Goal: Transaction & Acquisition: Purchase product/service

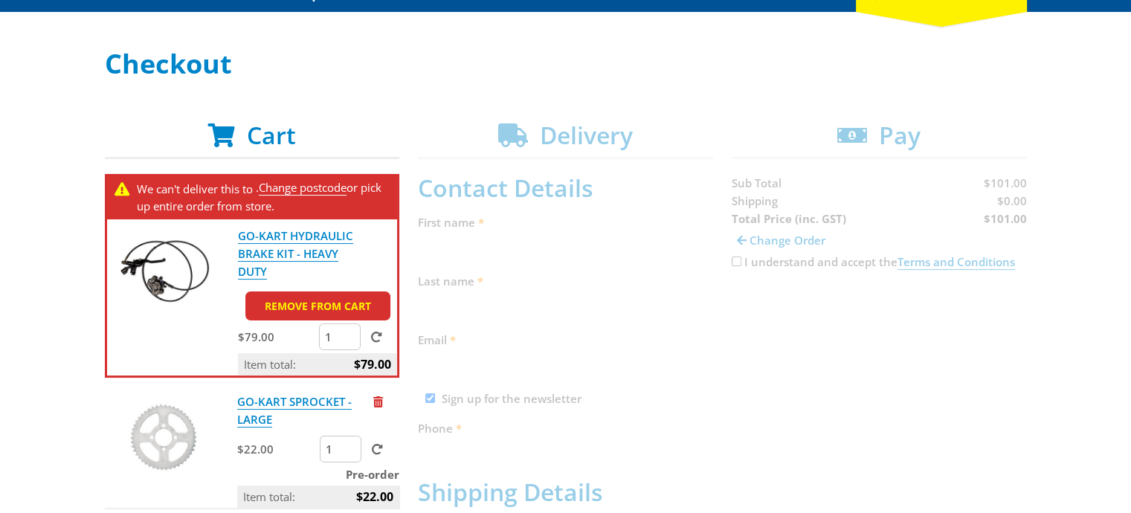
scroll to position [220, 0]
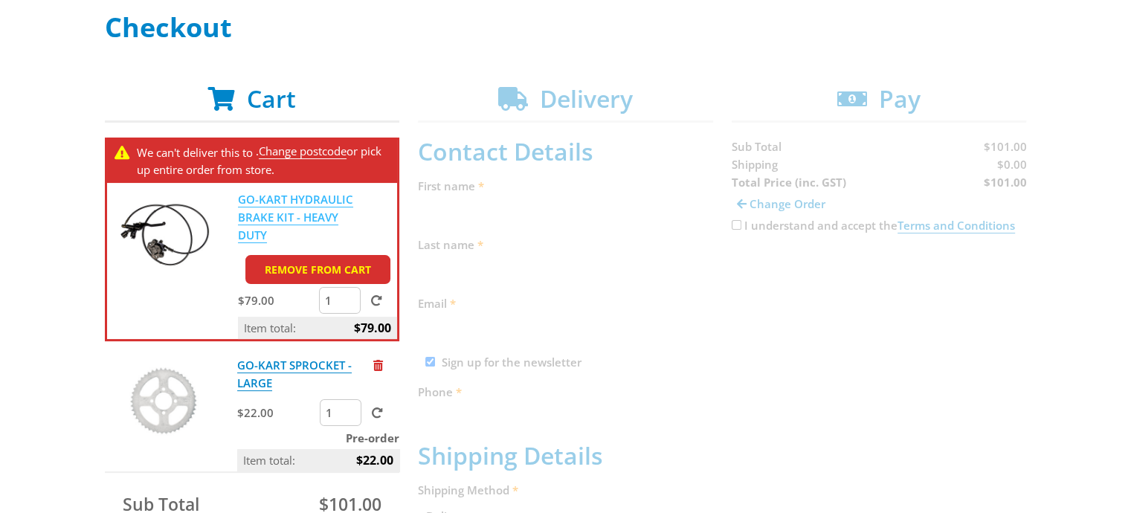
click at [271, 196] on link "GO-KART HYDRAULIC BRAKE KIT - HEAVY DUTY" at bounding box center [295, 217] width 115 height 51
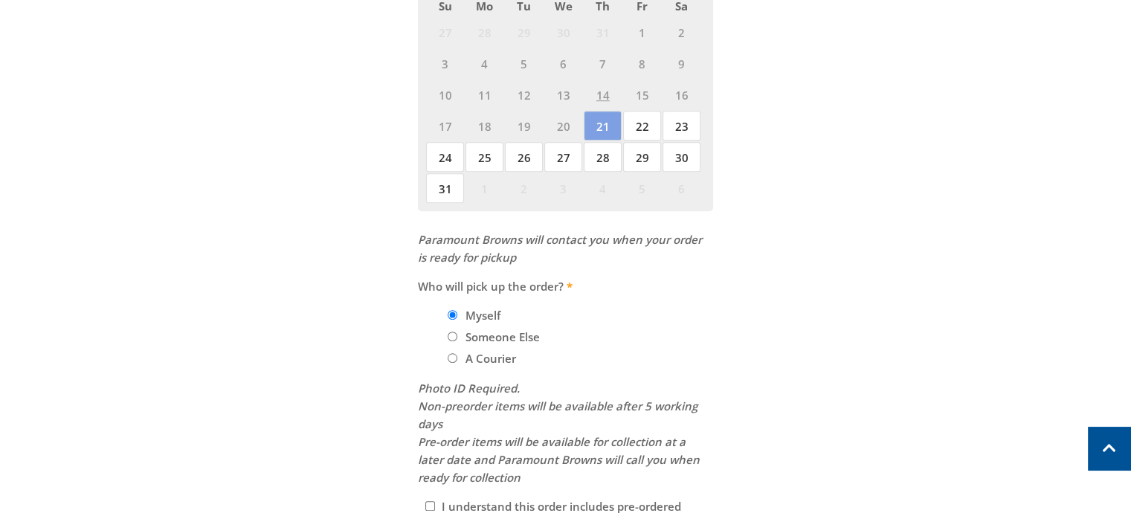
scroll to position [908, 0]
click at [650, 112] on span "22" at bounding box center [642, 124] width 38 height 30
click at [682, 117] on span "23" at bounding box center [681, 124] width 38 height 30
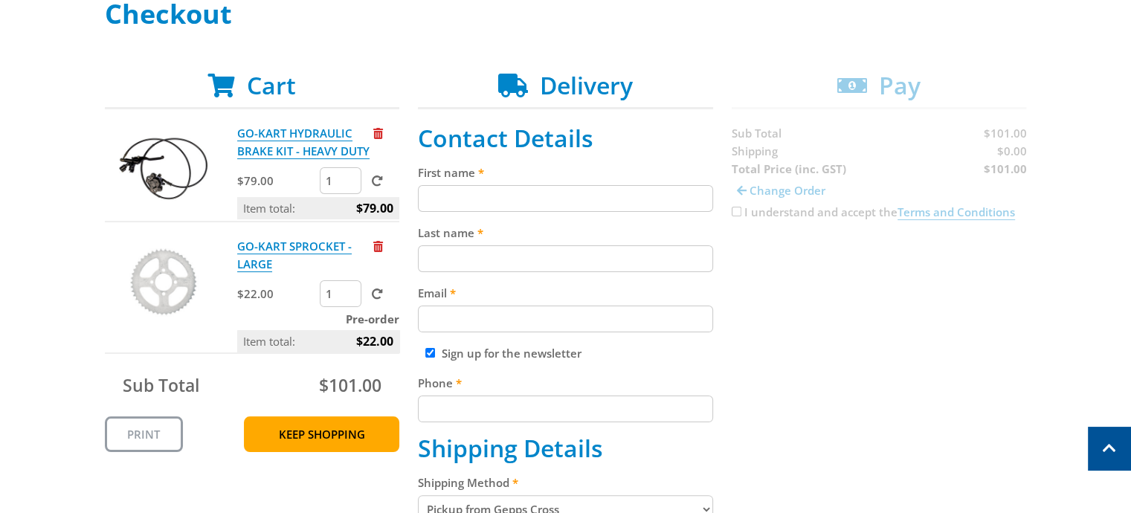
scroll to position [232, 0]
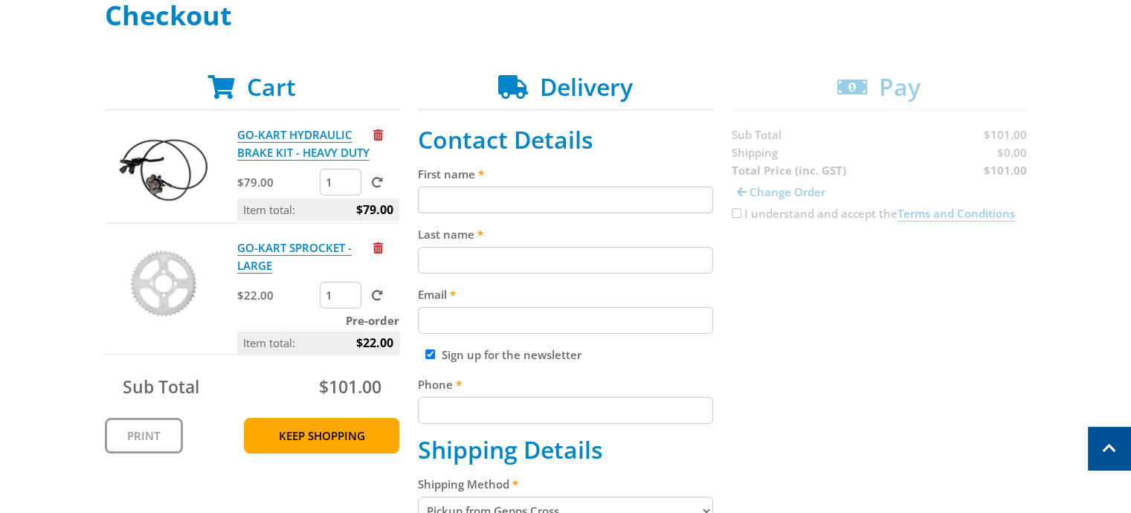
click at [473, 202] on input "First name" at bounding box center [565, 200] width 295 height 27
type input "Kai"
click at [458, 255] on input "Last name" at bounding box center [565, 260] width 295 height 27
type input "Beaumont"
click at [459, 323] on input "Email" at bounding box center [565, 320] width 295 height 27
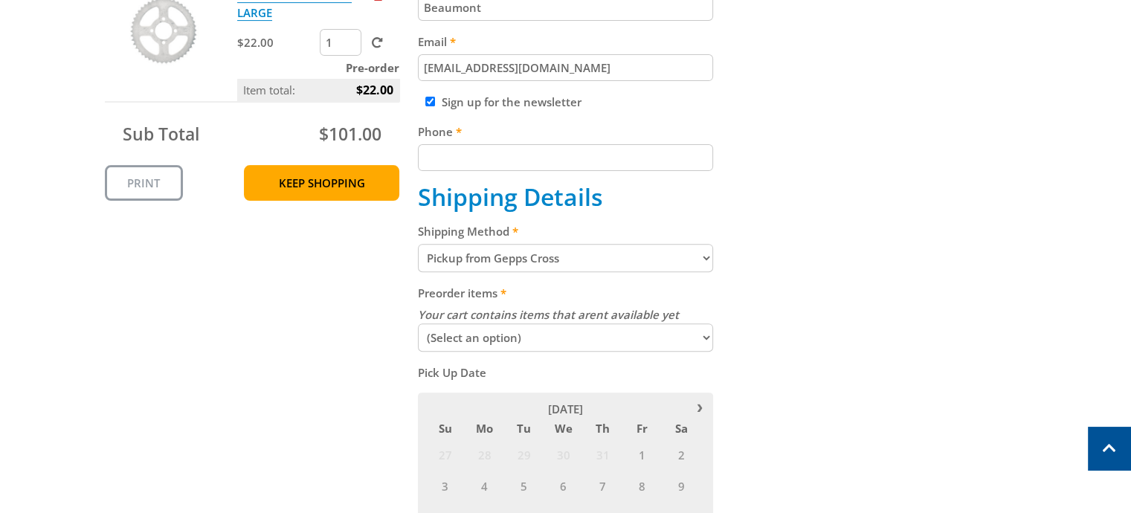
scroll to position [486, 0]
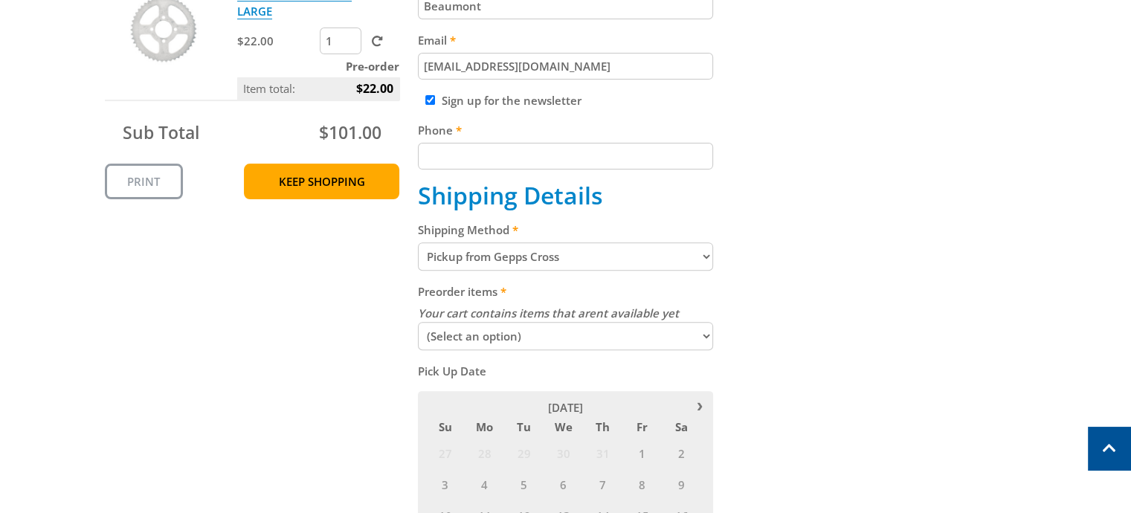
type input "[EMAIL_ADDRESS][DOMAIN_NAME]"
click at [442, 165] on input "Phone" at bounding box center [565, 156] width 295 height 27
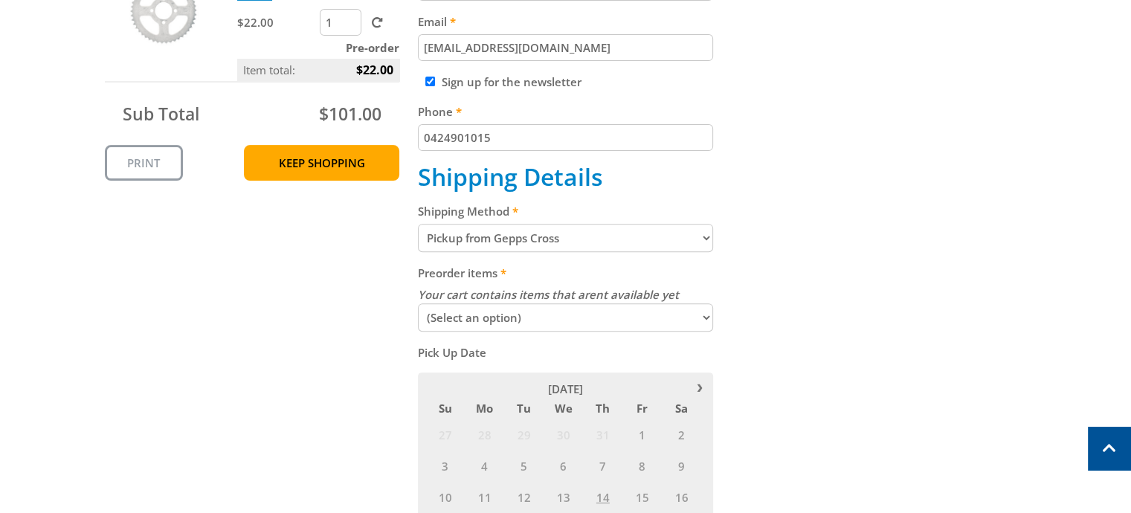
type input "0424901015"
click at [578, 235] on select "Pickup from Gepps Cross Delivery" at bounding box center [565, 238] width 295 height 28
click at [601, 230] on select "Pickup from Gepps Cross Delivery" at bounding box center [565, 238] width 295 height 28
click at [808, 279] on div "Cart GO-KART HYDRAULIC BRAKE KIT - HEAVY DUTY $79.00 1 Item total: $79.00 GO-KA…" at bounding box center [566, 412] width 922 height 1224
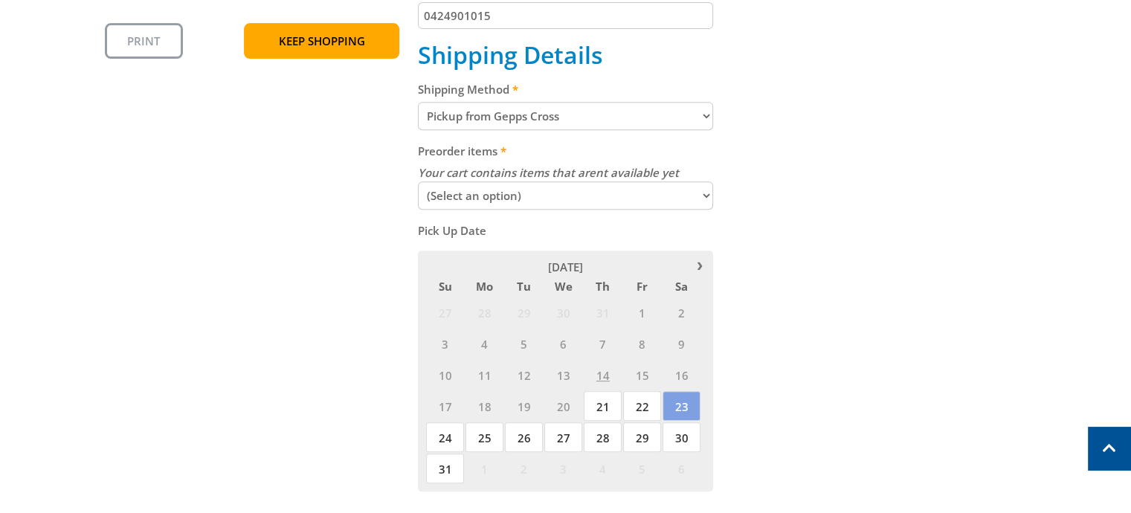
click at [632, 190] on select "(Select an option) Pickup Available Stock Wait for Complete Order" at bounding box center [565, 195] width 295 height 28
select select "combined"
click at [418, 181] on select "(Select an option) Pickup Available Stock Wait for Complete Order" at bounding box center [565, 195] width 295 height 28
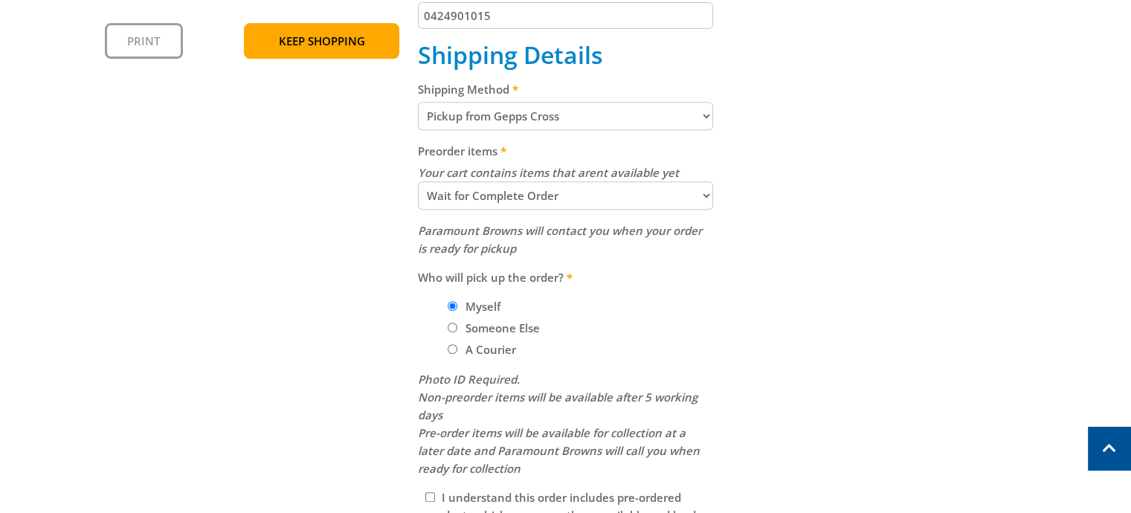
click at [592, 189] on select "(Select an option) Pickup Available Stock Wait for Complete Order" at bounding box center [565, 195] width 295 height 28
click at [835, 236] on div "Cart GO-KART HYDRAULIC BRAKE KIT - HEAVY DUTY $79.00 1 Item total: $79.00 GO-KA…" at bounding box center [566, 145] width 922 height 935
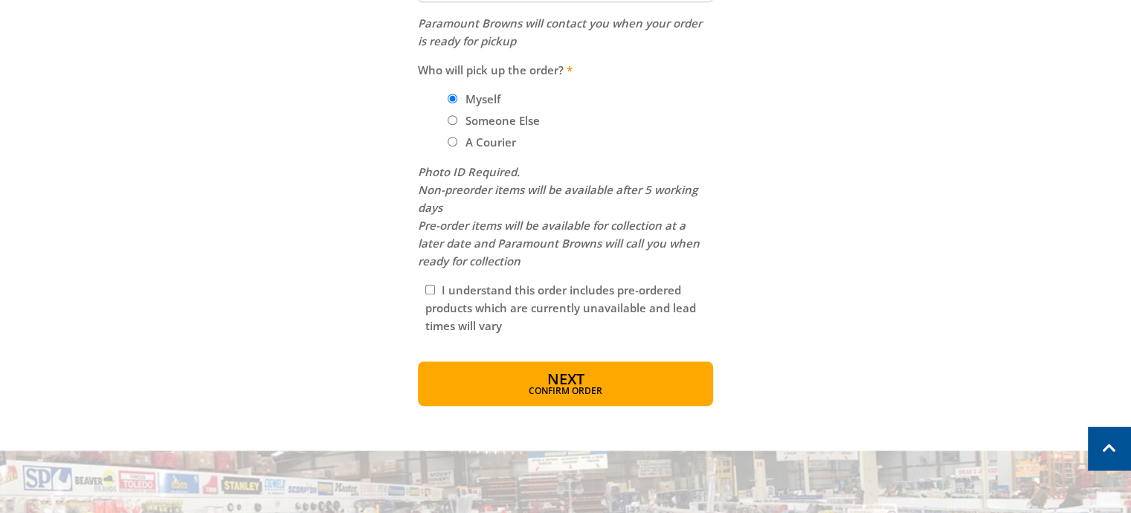
scroll to position [835, 0]
drag, startPoint x: 430, startPoint y: 170, endPoint x: 534, endPoint y: 181, distance: 105.3
click at [534, 181] on em "Photo ID Required. Non-preorder items will be available after 5 working days Pr…" at bounding box center [559, 216] width 282 height 104
click at [430, 285] on input "I understand this order includes pre-ordered products which are currently unava…" at bounding box center [430, 289] width 10 height 10
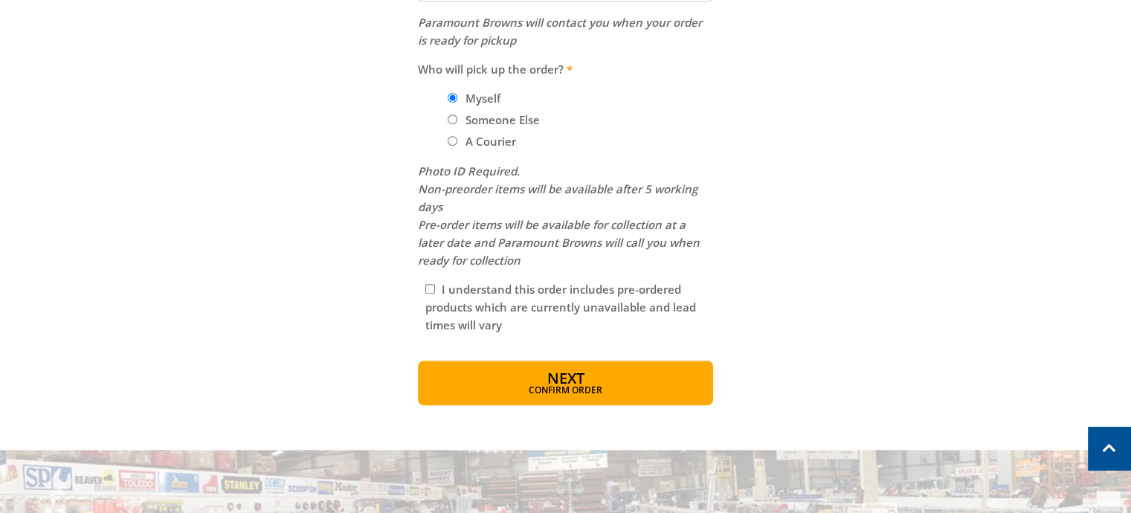
checkbox input "true"
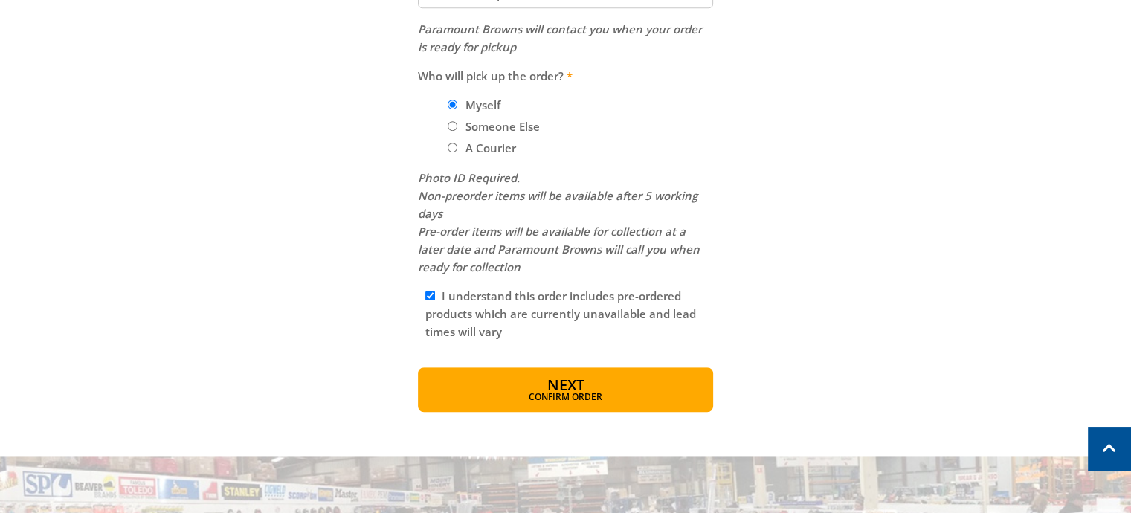
scroll to position [836, 0]
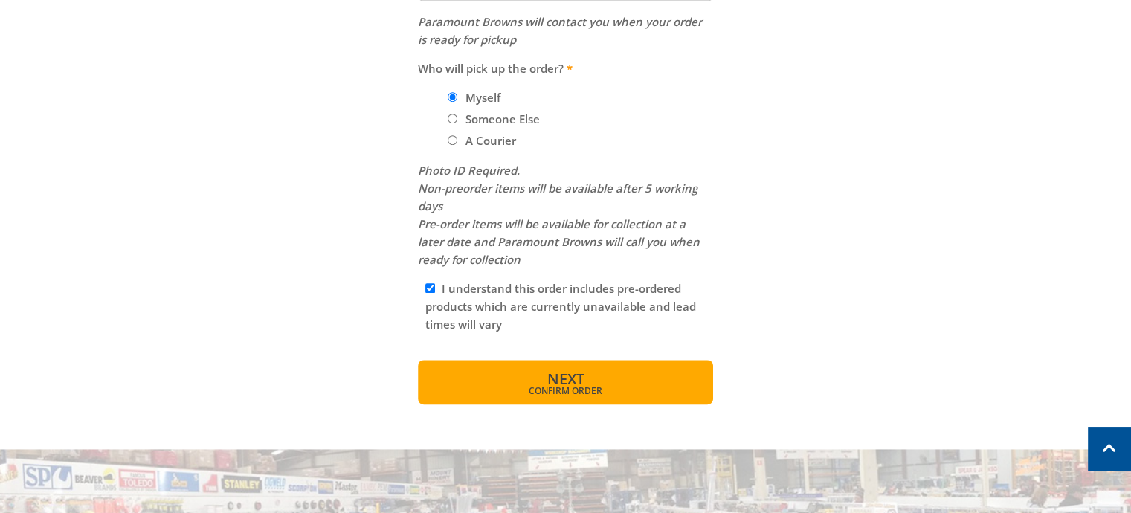
click at [585, 377] on button "Next Confirm order" at bounding box center [565, 382] width 295 height 45
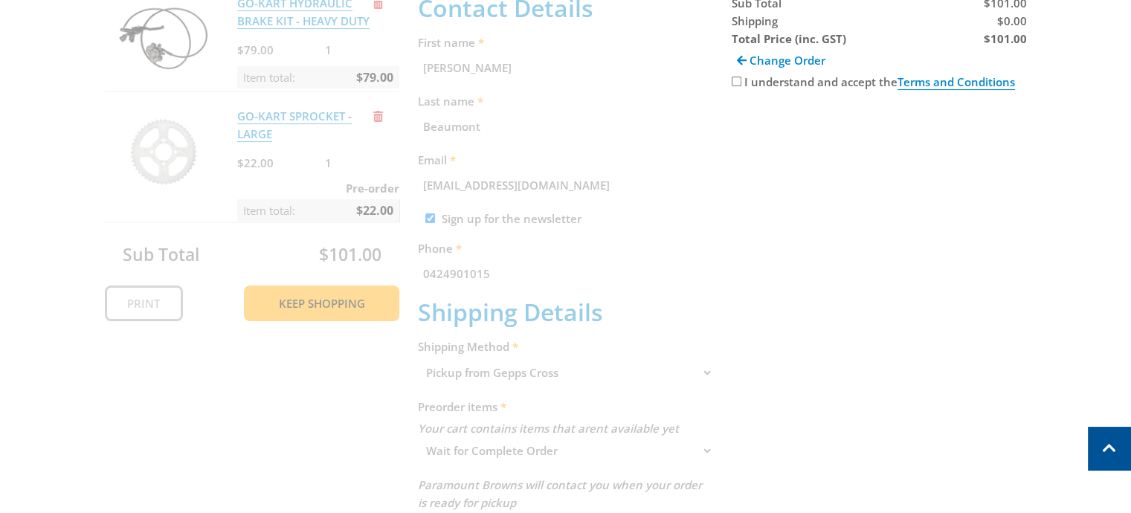
scroll to position [305, 0]
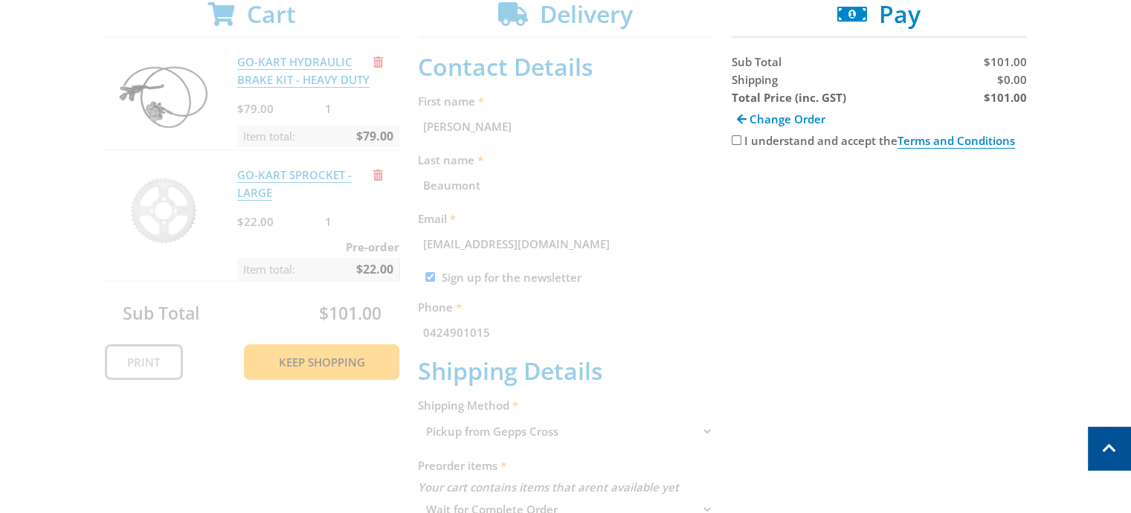
click at [736, 141] on input "I understand and accept the Terms and Conditions" at bounding box center [736, 140] width 10 height 10
checkbox input "true"
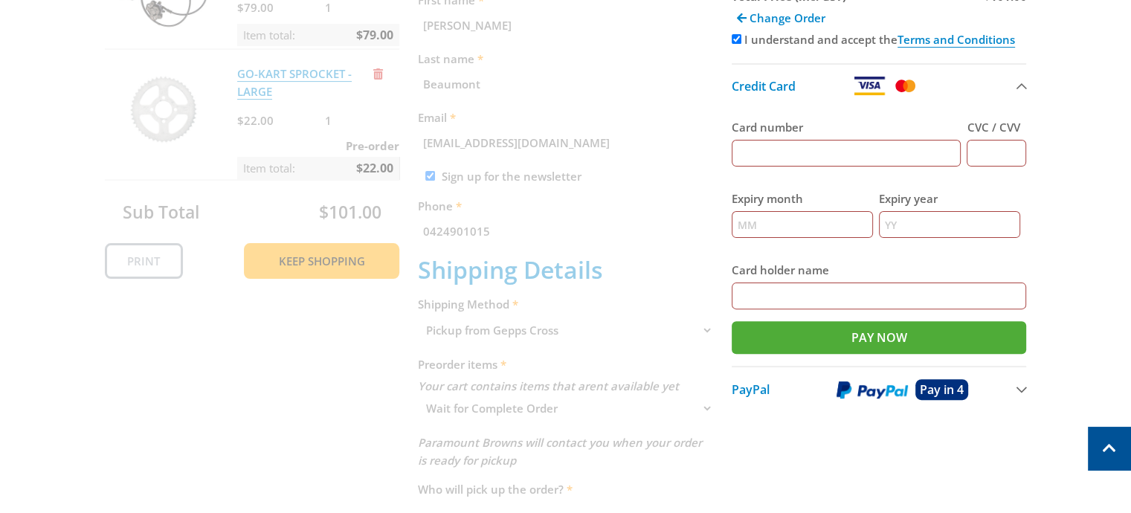
scroll to position [395, 0]
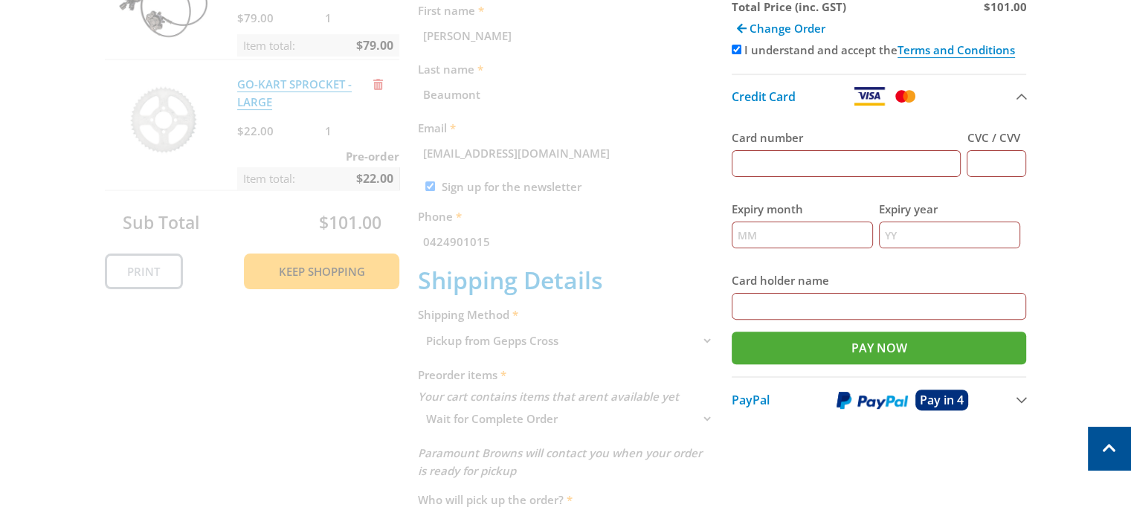
click at [805, 161] on input "Card number" at bounding box center [846, 163] width 230 height 27
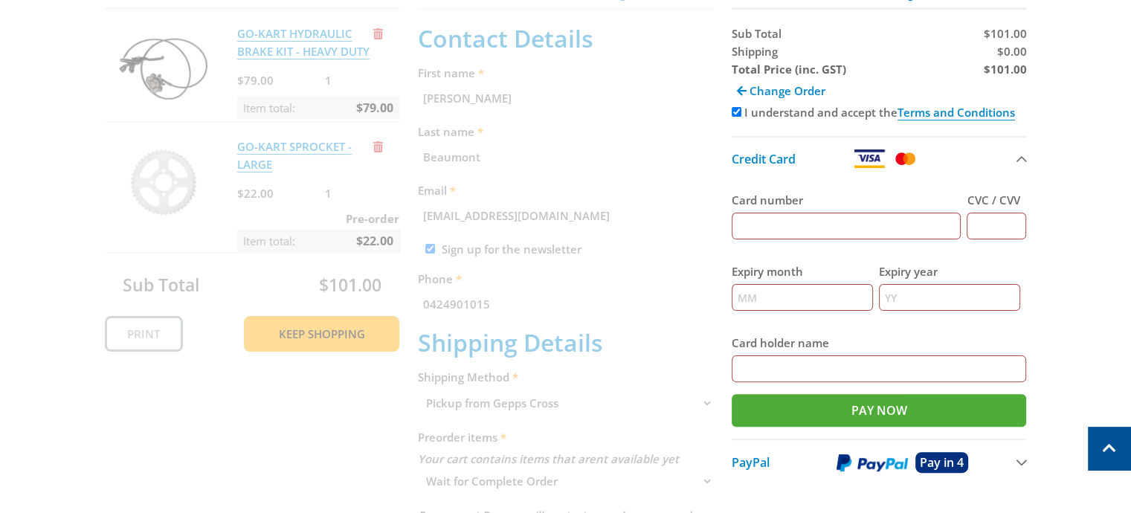
click at [761, 216] on input "Card number" at bounding box center [846, 226] width 230 height 27
type input "4434460006109106"
type input "11"
type input "2026"
type input "wen kia alian"
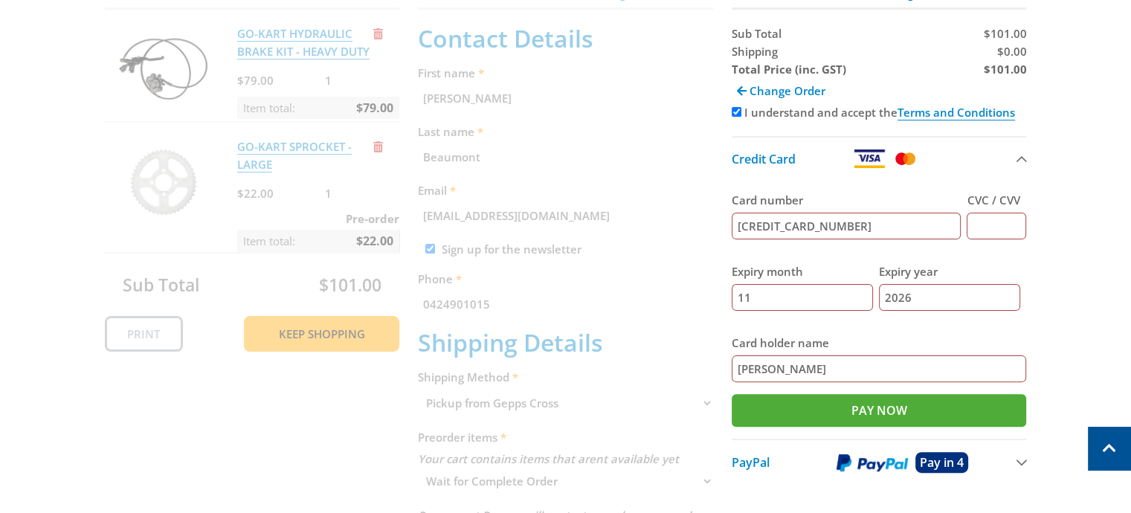
click at [782, 294] on input "11" at bounding box center [801, 297] width 141 height 27
type input "11"
click at [990, 213] on input "CVC / CVV" at bounding box center [995, 226] width 59 height 27
type input "557"
drag, startPoint x: 815, startPoint y: 361, endPoint x: 673, endPoint y: 370, distance: 141.6
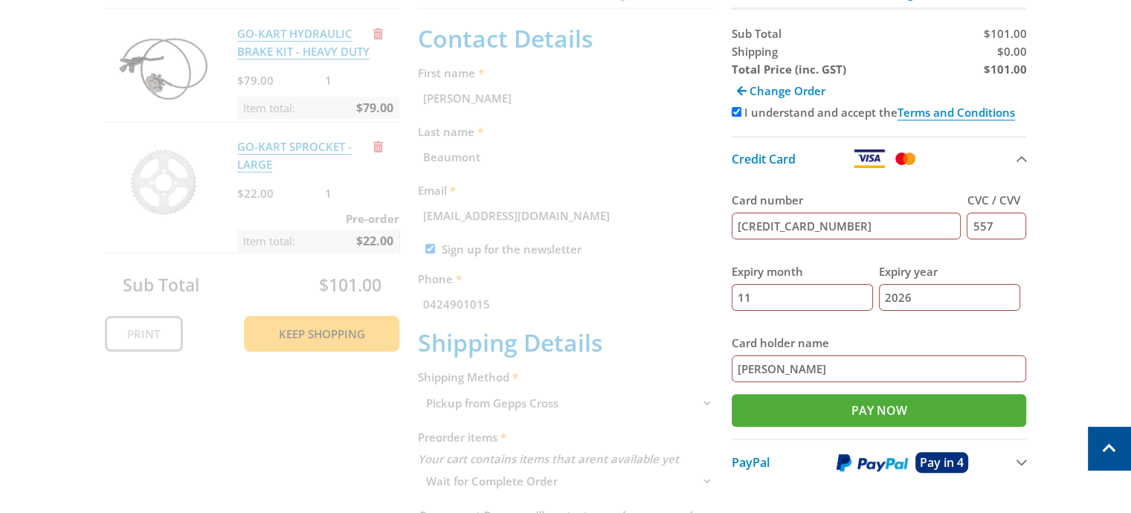
click at [673, 370] on div "Cart GO-KART HYDRAULIC BRAKE KIT - HEAVY DUTY $79.00 1 Item total: $79.00 GO-KA…" at bounding box center [566, 435] width 922 height 926
type input "Kai Beaumont"
click at [832, 398] on input "Pay Now" at bounding box center [878, 410] width 295 height 33
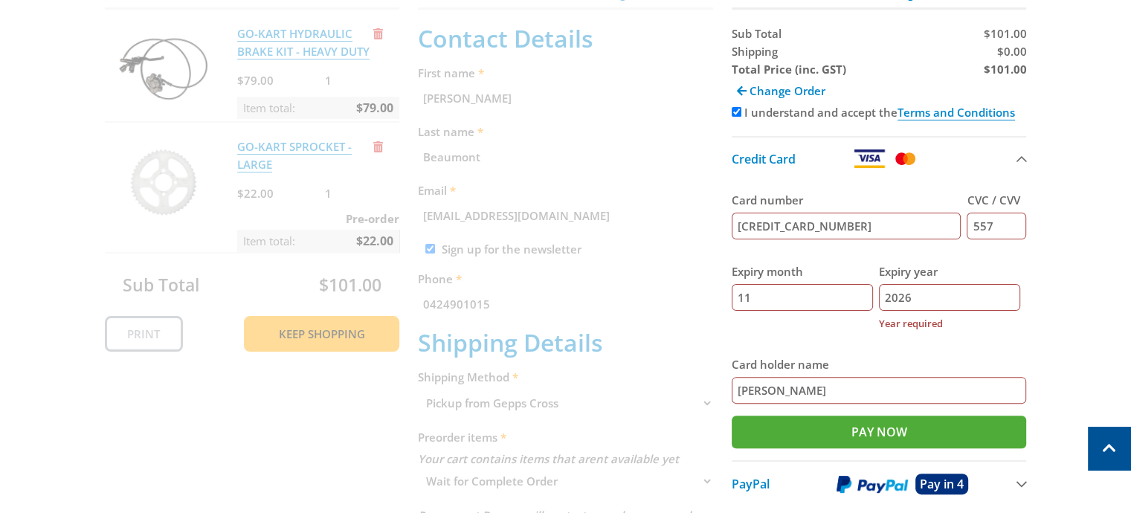
click at [928, 284] on input "2026" at bounding box center [949, 297] width 141 height 27
click at [731, 416] on input "Pay Now" at bounding box center [878, 432] width 295 height 33
click at [810, 355] on label "Card holder name" at bounding box center [878, 364] width 295 height 18
click at [810, 377] on input "Kai Beaumont" at bounding box center [878, 390] width 295 height 27
click at [797, 419] on input "Pay Now" at bounding box center [878, 432] width 295 height 33
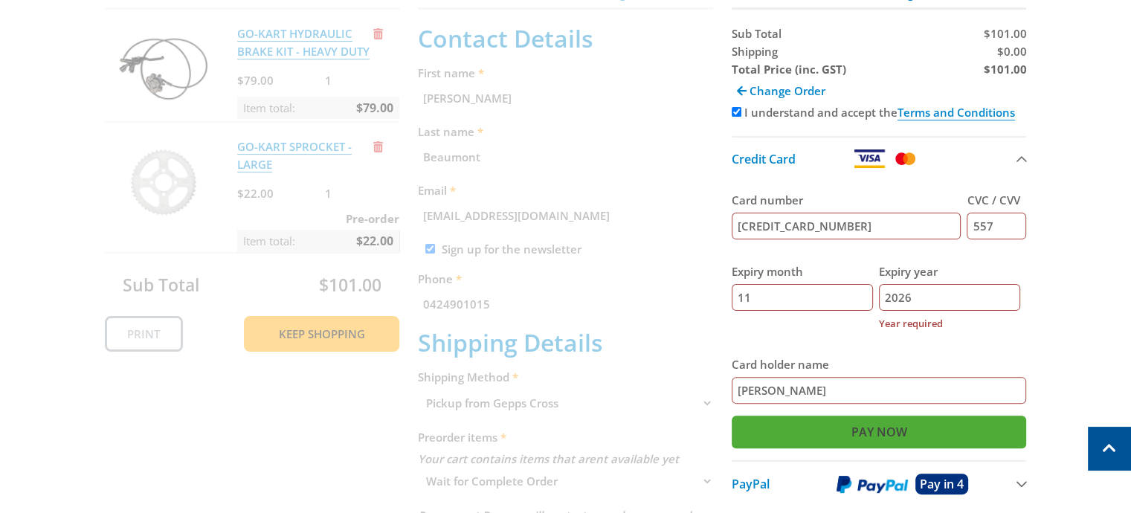
click at [879, 421] on input "Pay Now" at bounding box center [878, 432] width 295 height 33
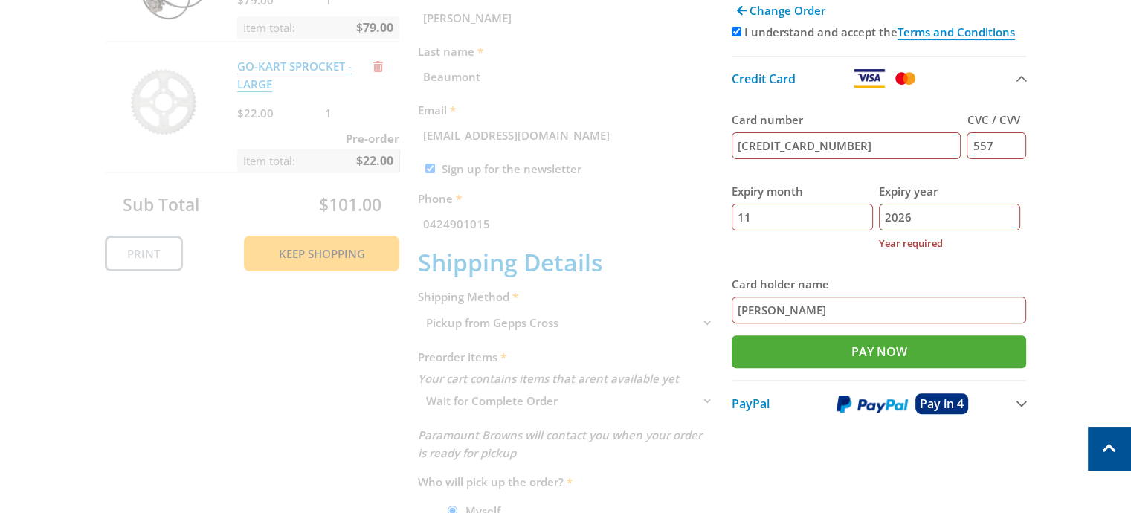
scroll to position [412, 0]
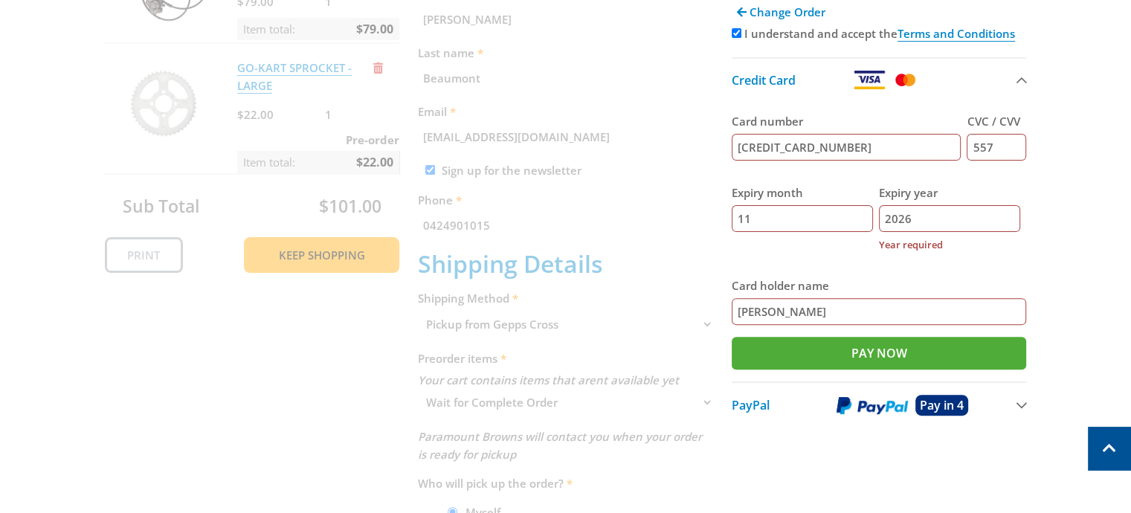
click at [927, 208] on input "2026" at bounding box center [949, 218] width 141 height 27
type input "2"
type input "2026"
click at [762, 242] on div "Expiry month 11" at bounding box center [801, 218] width 141 height 93
click at [841, 347] on input "Pay Now" at bounding box center [878, 353] width 295 height 33
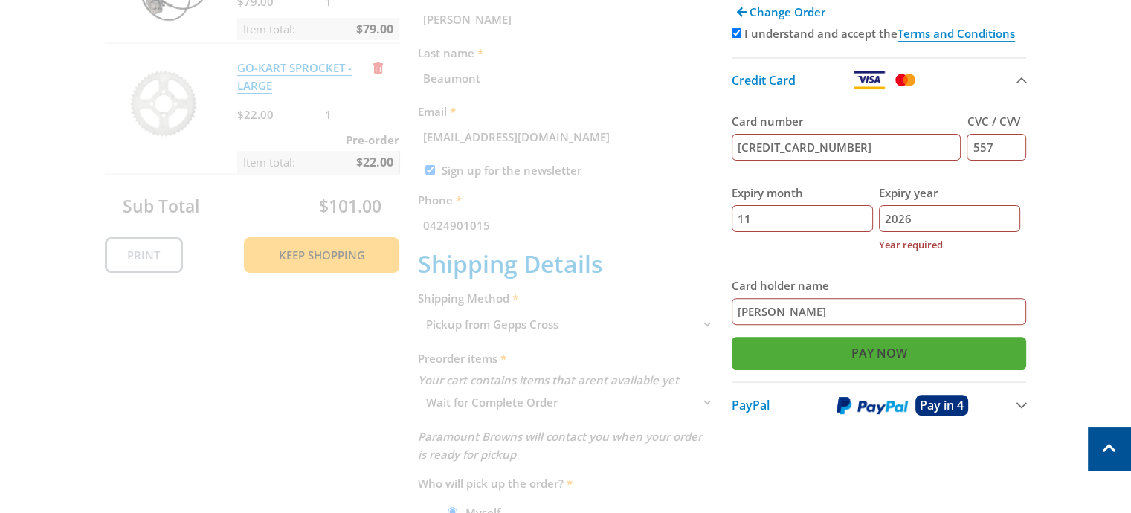
click at [841, 347] on input "Pay Now" at bounding box center [878, 353] width 295 height 33
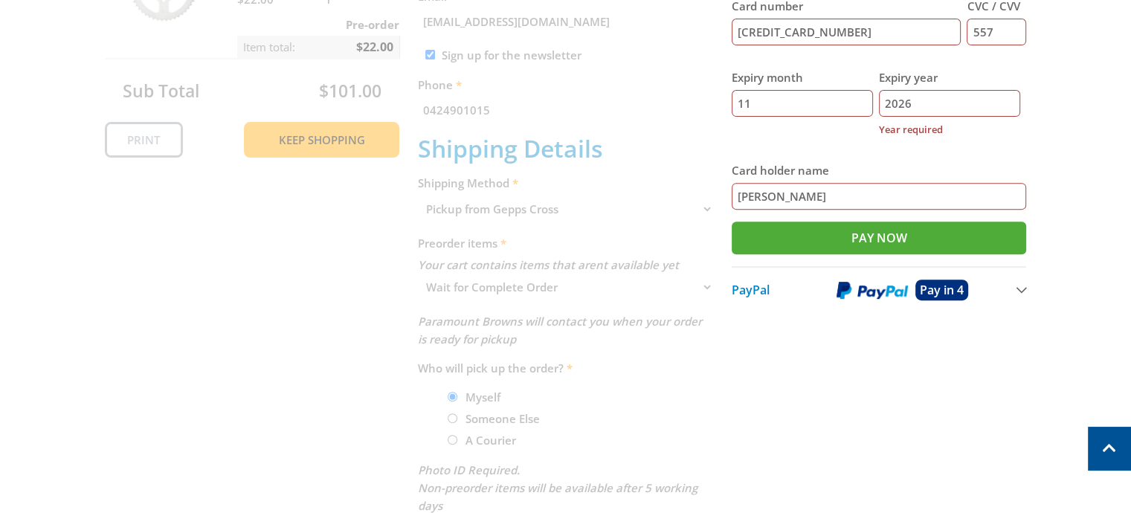
scroll to position [503, 0]
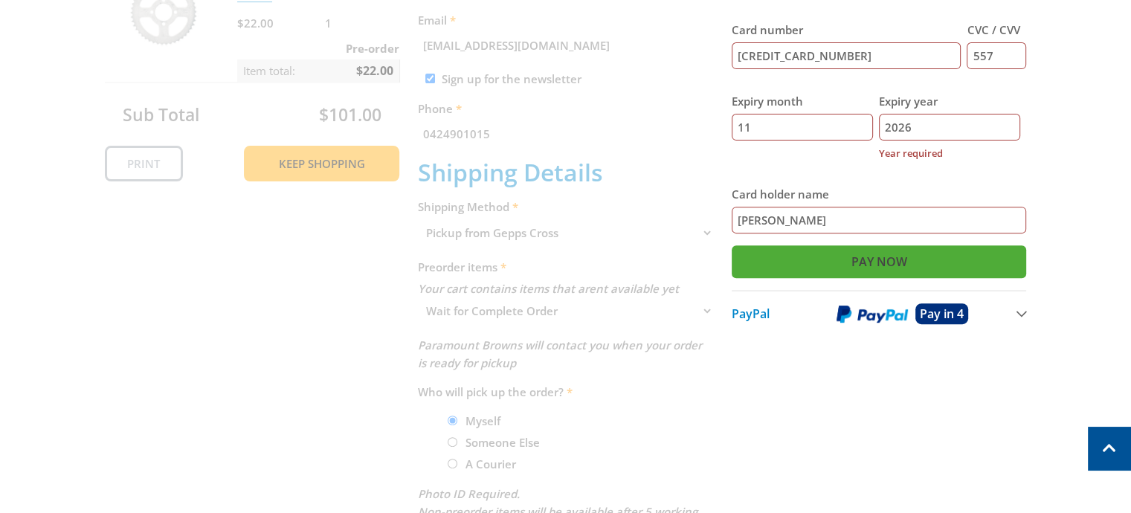
click at [808, 253] on input "Pay Now" at bounding box center [878, 261] width 295 height 33
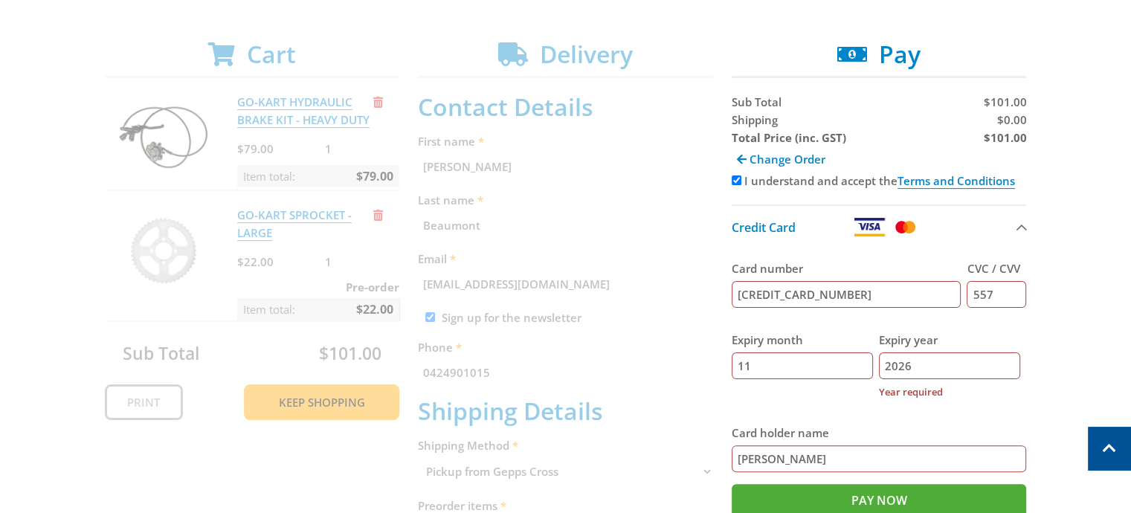
scroll to position [259, 0]
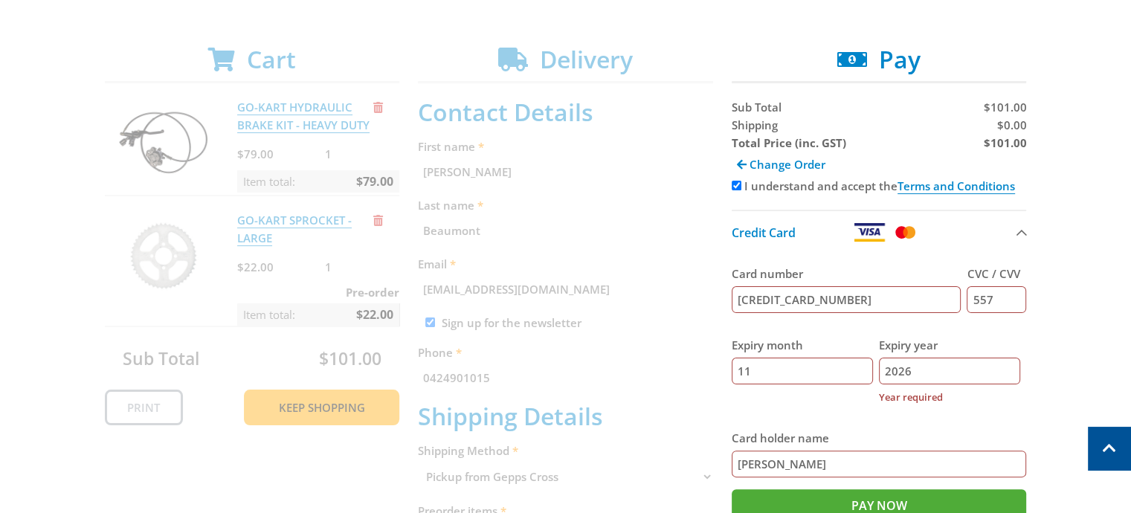
click at [841, 286] on input "4434460006109106" at bounding box center [846, 299] width 230 height 27
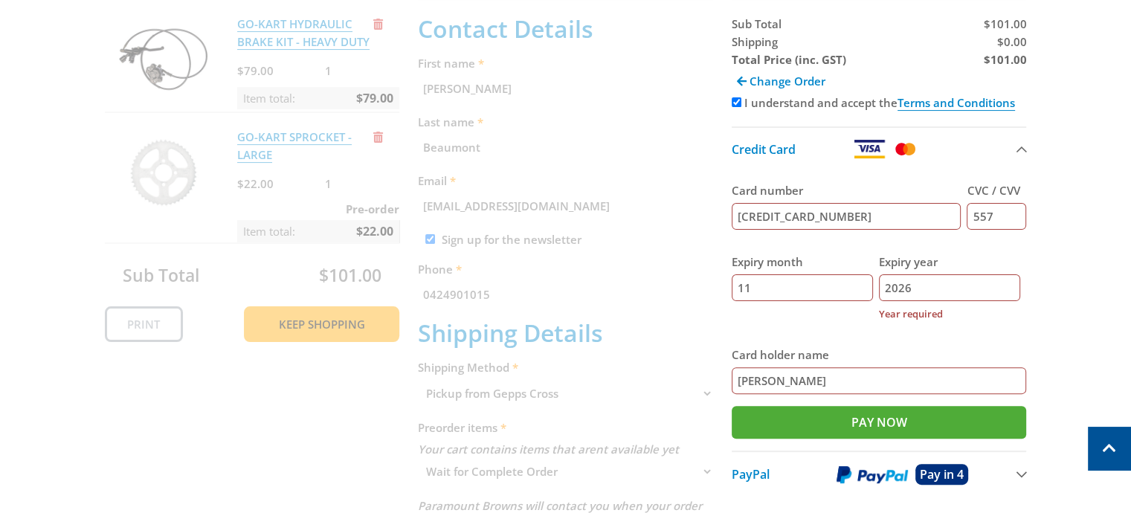
scroll to position [345, 0]
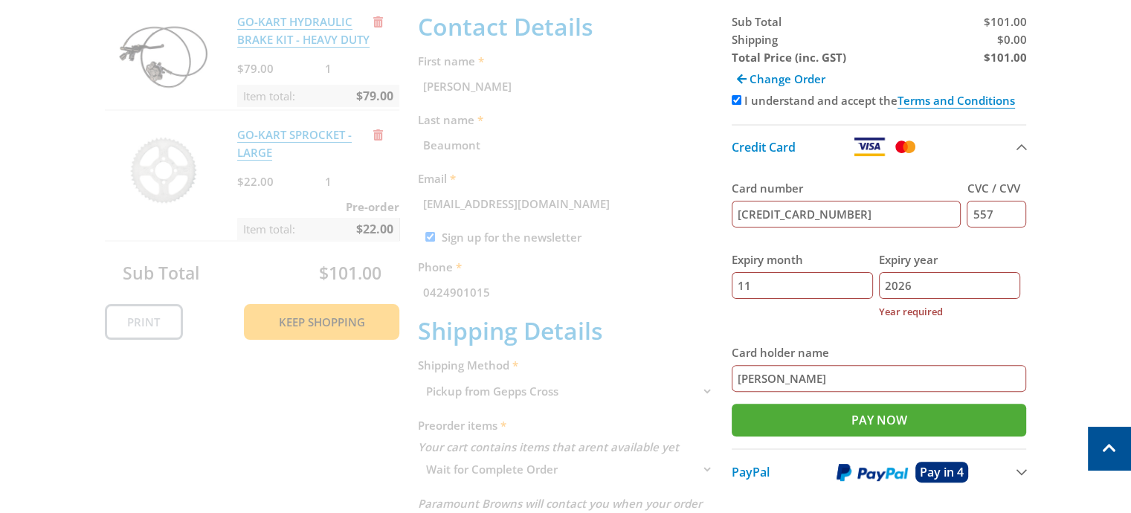
click at [1004, 201] on input "557" at bounding box center [995, 214] width 59 height 27
click at [850, 409] on input "Pay Now" at bounding box center [878, 420] width 295 height 33
click at [863, 202] on input "4434460006109106" at bounding box center [846, 214] width 230 height 27
drag, startPoint x: 863, startPoint y: 202, endPoint x: 538, endPoint y: 282, distance: 334.4
click at [538, 282] on div "Cart GO-KART HYDRAULIC BRAKE KIT - HEAVY DUTY $79.00 1 Item total: $79.00 GO-KA…" at bounding box center [566, 423] width 922 height 926
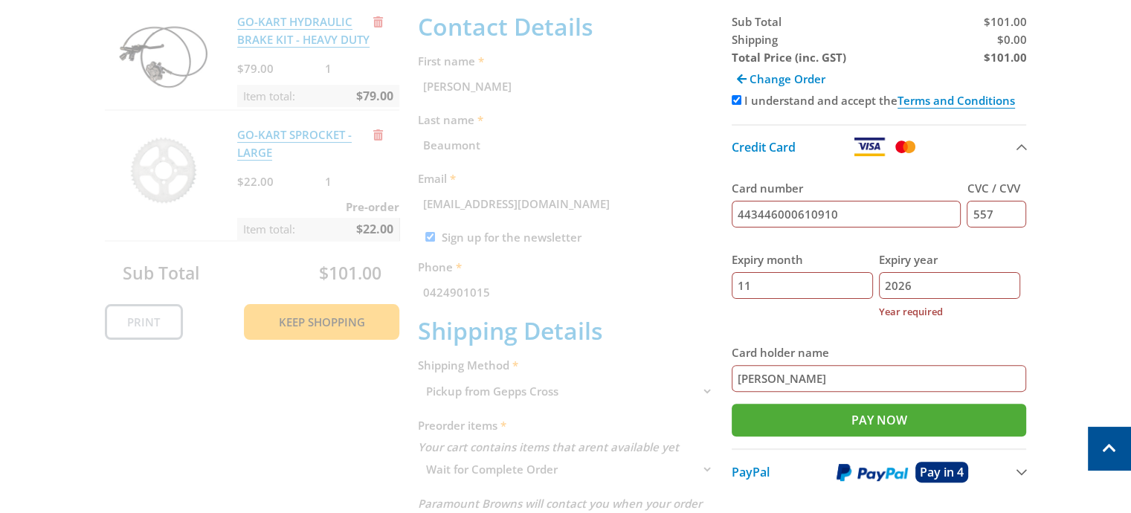
type input "4434460006109106"
click at [1000, 201] on input "557" at bounding box center [995, 214] width 59 height 27
type input "5"
type input "557"
click at [915, 272] on input "2026" at bounding box center [949, 285] width 141 height 27
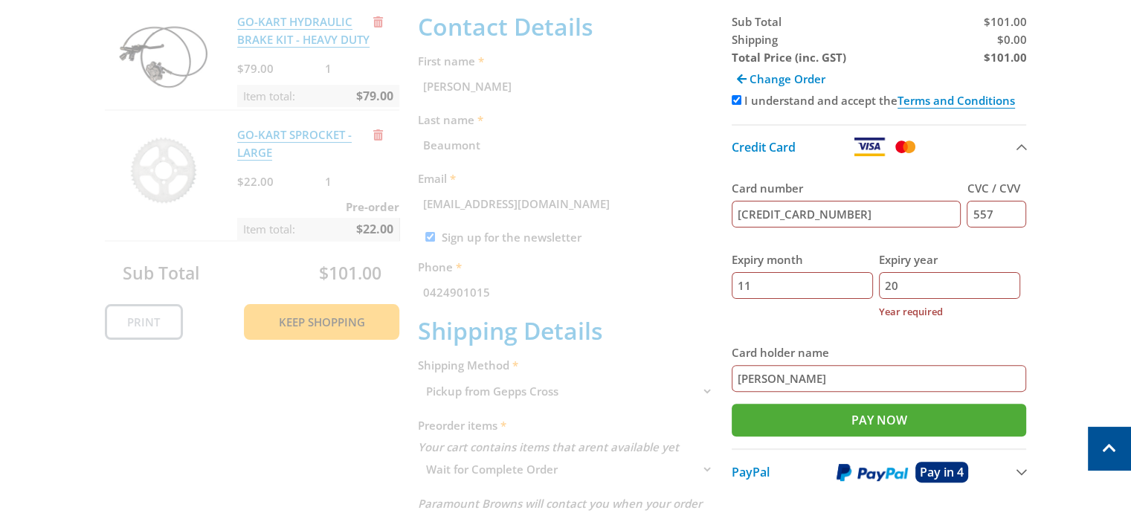
type input "2"
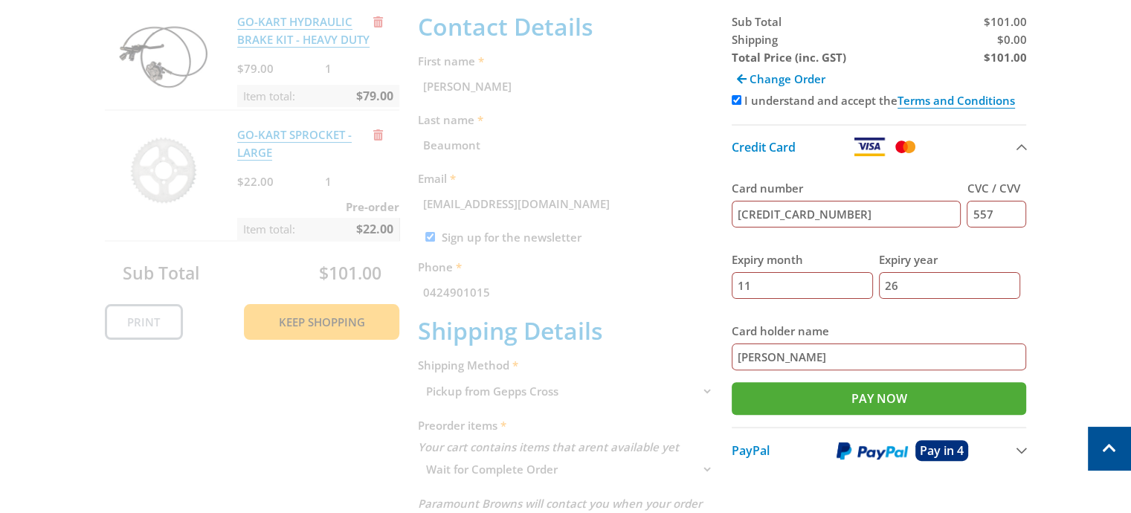
click at [886, 274] on input "26" at bounding box center [949, 285] width 141 height 27
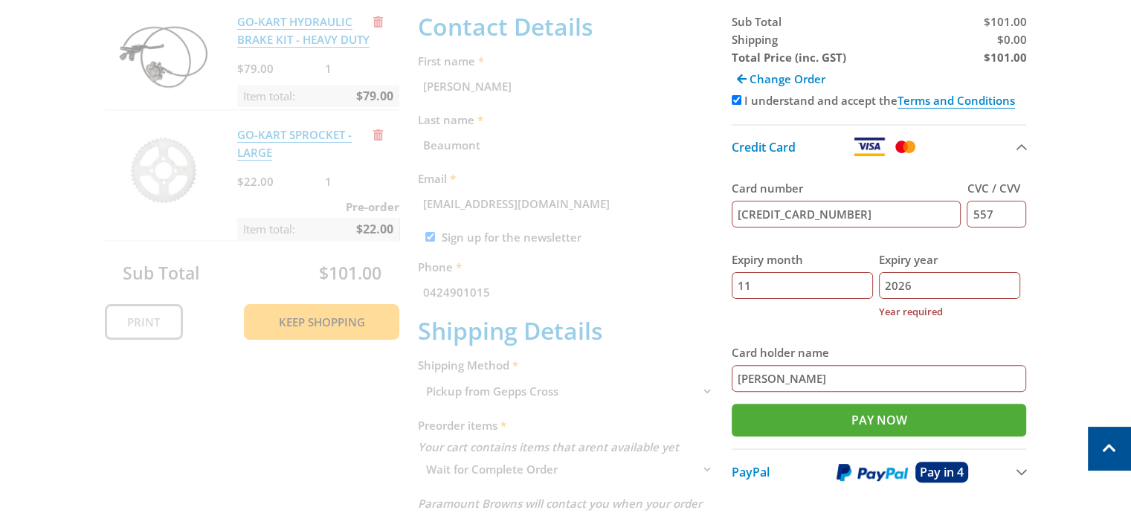
click at [731, 404] on input "Pay Now" at bounding box center [878, 420] width 295 height 33
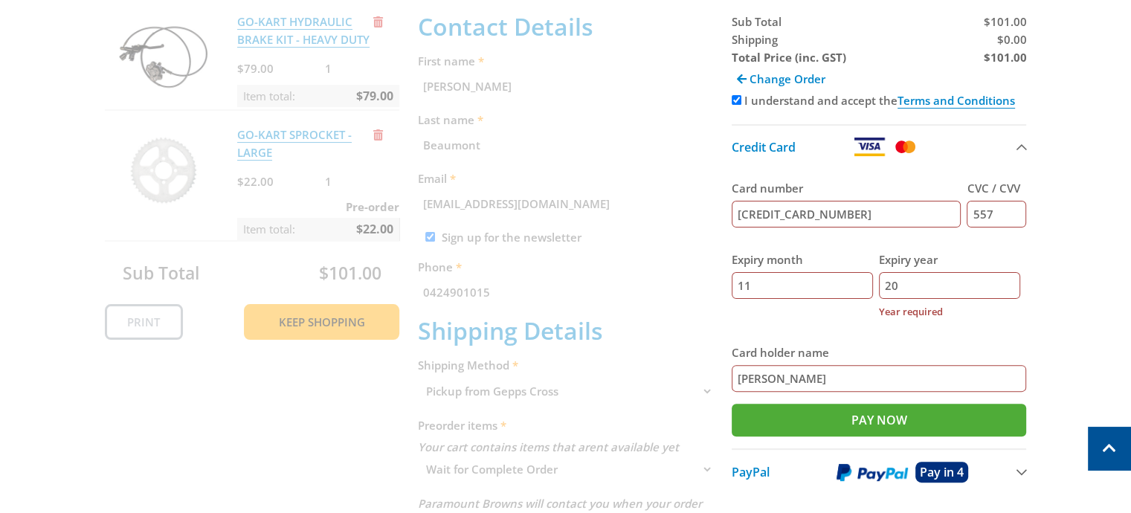
type input "2"
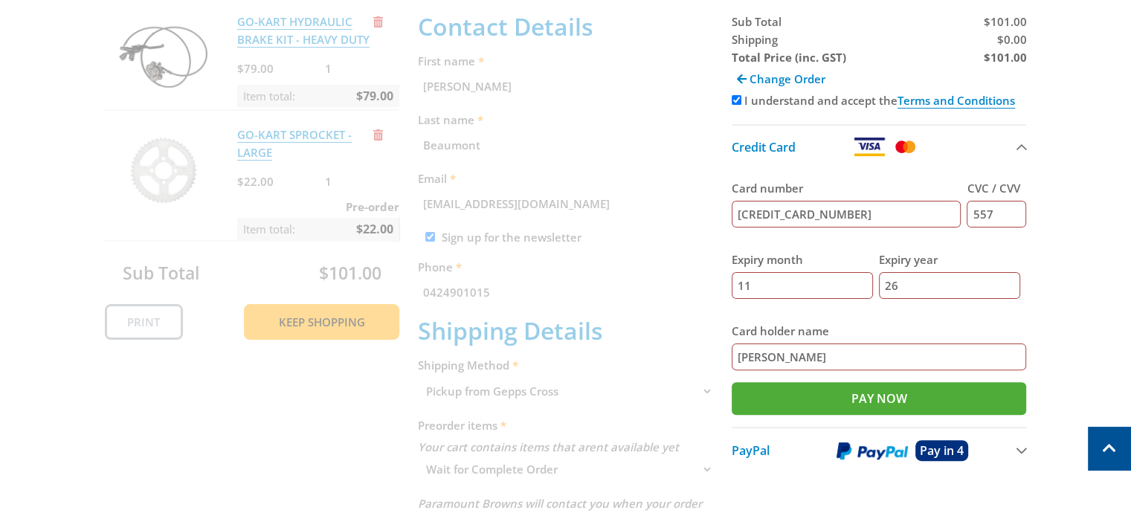
type input "26"
click at [769, 276] on input "11" at bounding box center [801, 285] width 141 height 27
click at [865, 386] on input "Pay Now" at bounding box center [878, 398] width 295 height 33
type input "Paying..."
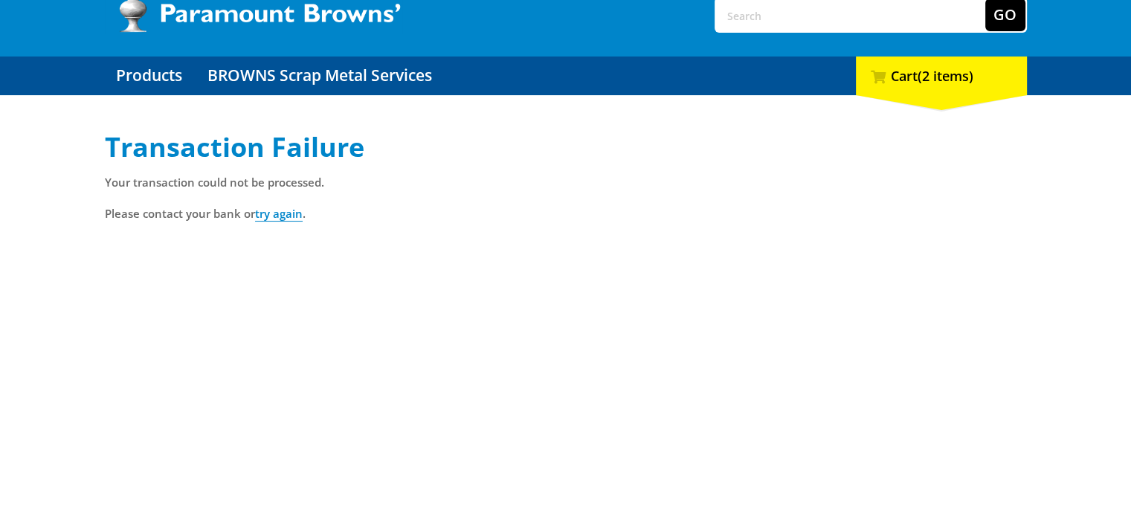
scroll to position [106, 0]
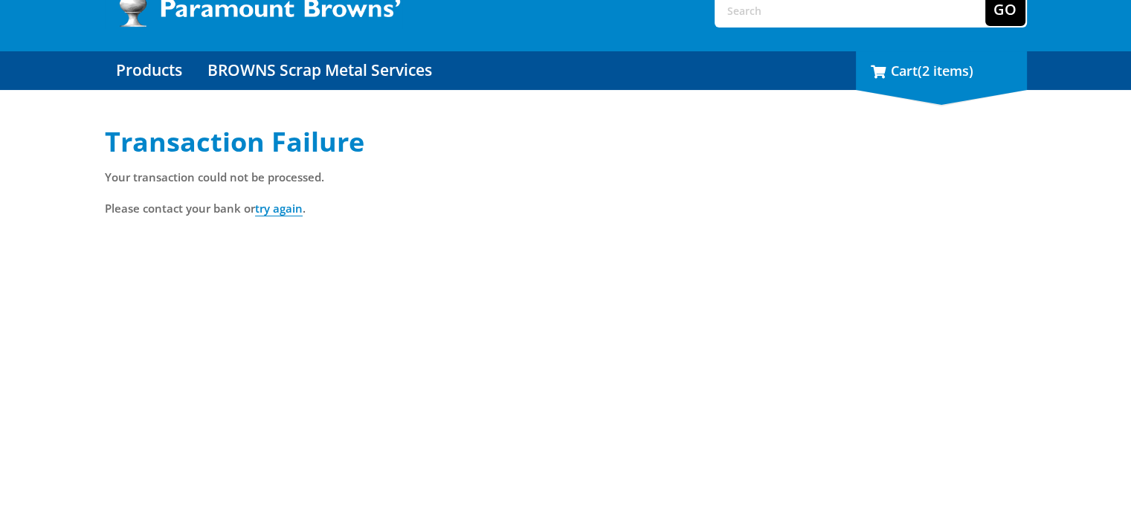
click at [911, 65] on div "2 Cart (2 items)" at bounding box center [941, 70] width 171 height 39
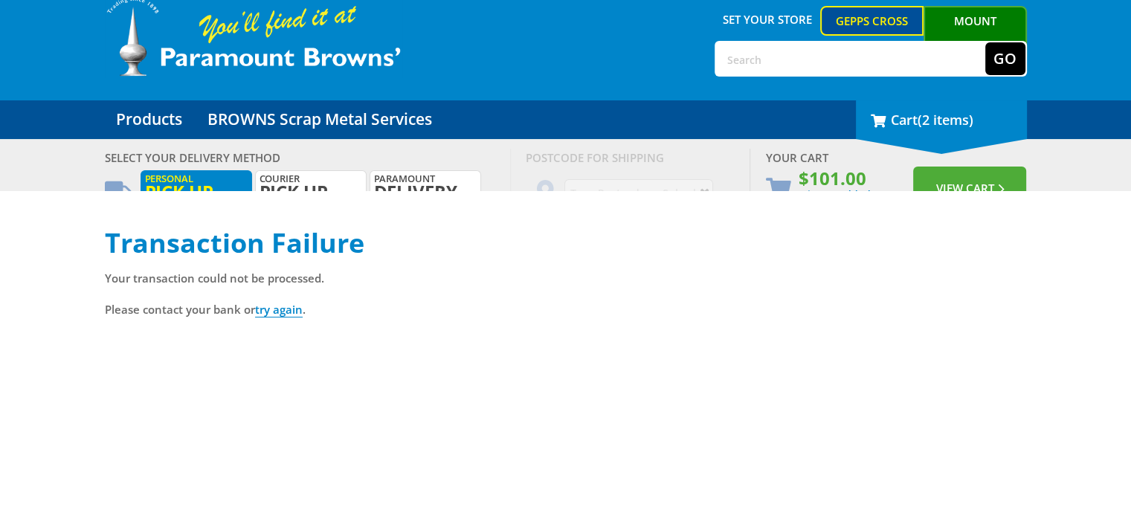
scroll to position [0, 0]
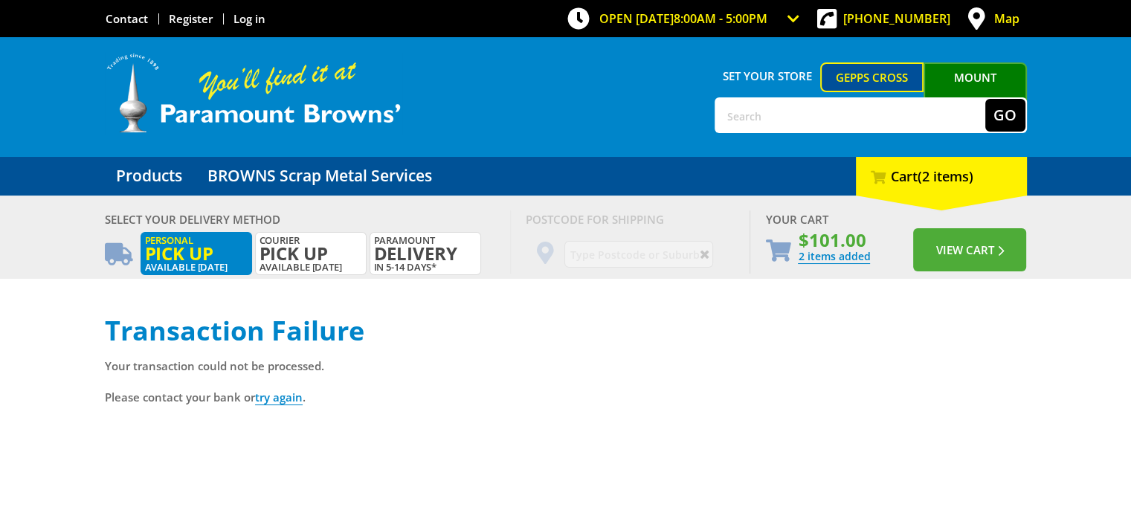
click at [216, 252] on span "Pick up" at bounding box center [196, 253] width 103 height 16
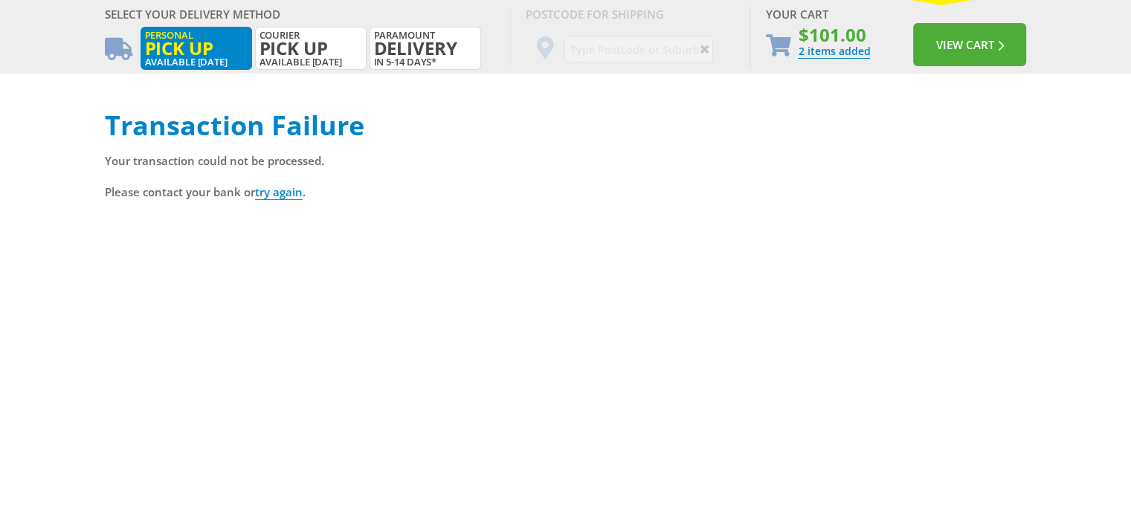
scroll to position [208, 0]
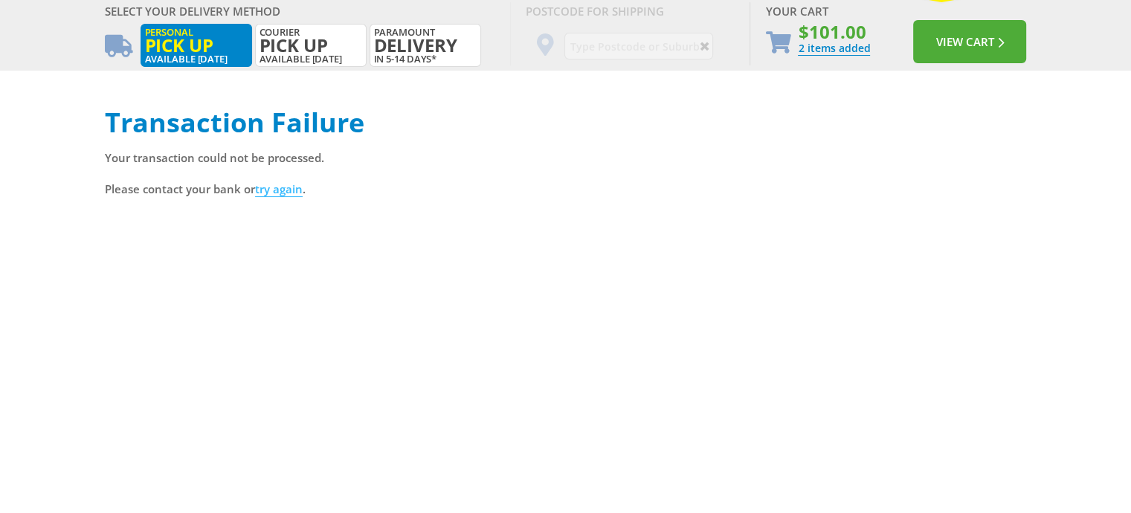
click at [285, 193] on link "try again" at bounding box center [279, 189] width 48 height 16
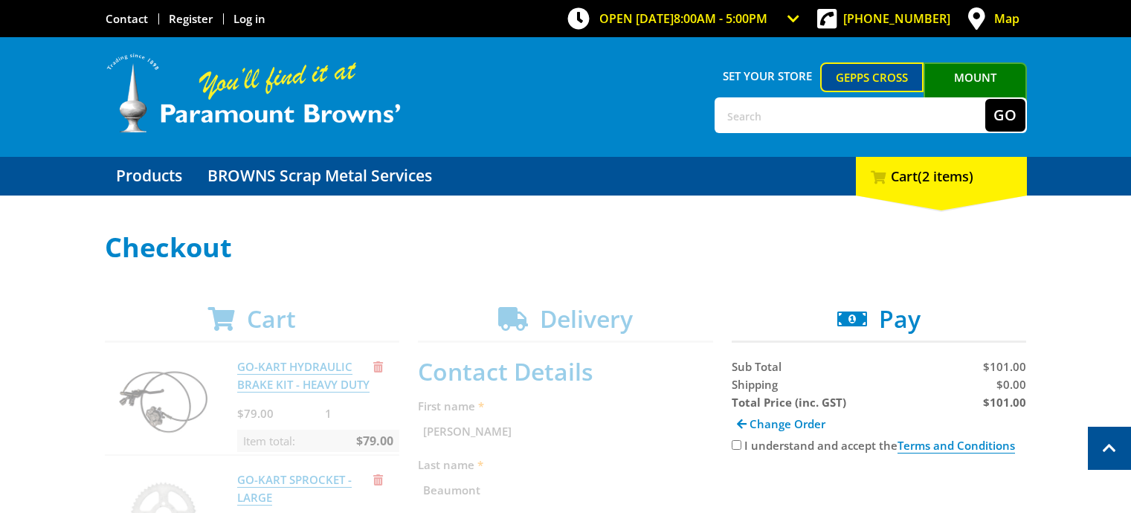
scroll to position [257, 0]
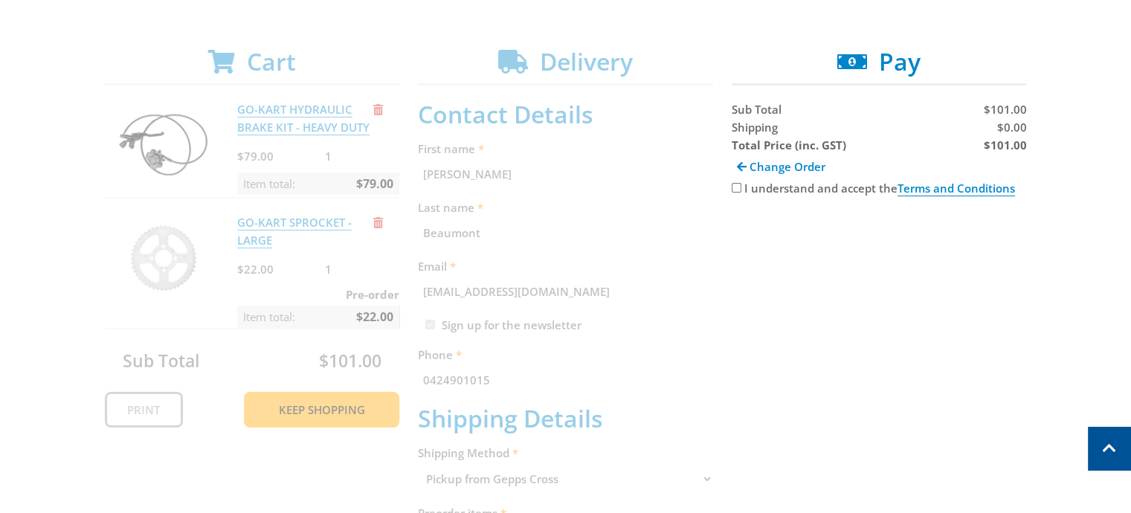
click at [742, 193] on div "I understand and accept the Terms and Conditions" at bounding box center [878, 188] width 295 height 18
click at [729, 185] on div "Cart GO-KART HYDRAULIC BRAKE KIT - HEAVY DUTY $79.00 1 Item total: $79.00 GO-KA…" at bounding box center [566, 487] width 922 height 879
click at [734, 185] on input "I understand and accept the Terms and Conditions" at bounding box center [736, 188] width 10 height 10
checkbox input "true"
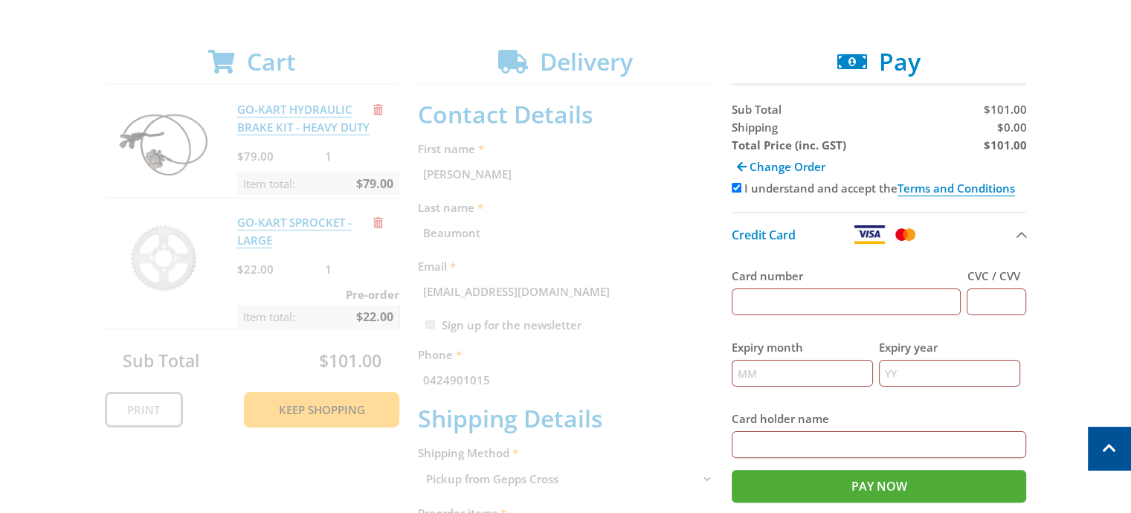
click at [772, 291] on input "Card number" at bounding box center [846, 301] width 230 height 27
click at [1003, 291] on input "CVC / CVV" at bounding box center [995, 301] width 59 height 27
type input "557"
click at [894, 394] on fieldset "Card number CVC / CVV 557 Expiry month Expiry year Card holder name" at bounding box center [878, 363] width 295 height 214
click at [922, 360] on input "Expiry year" at bounding box center [949, 373] width 141 height 27
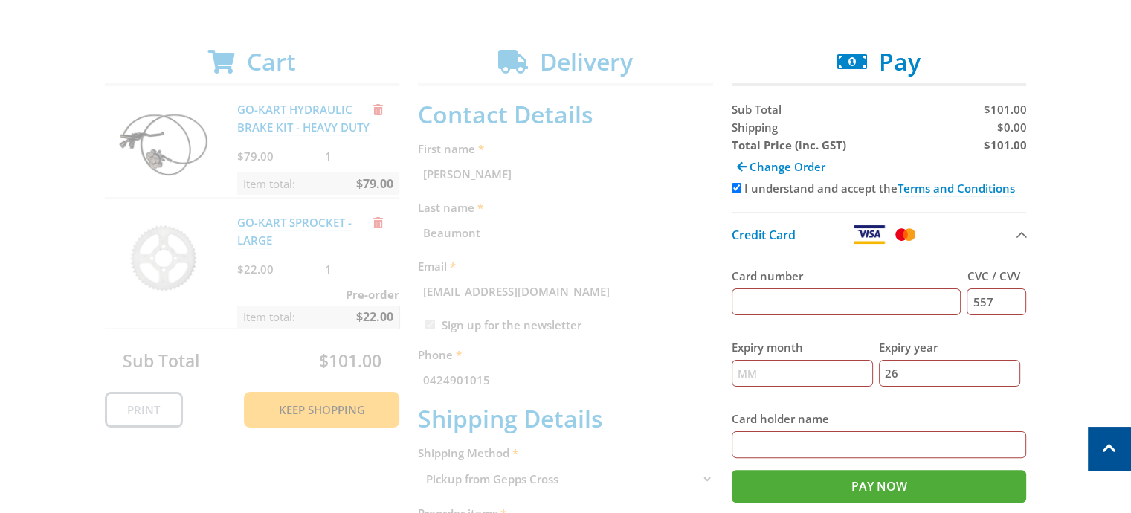
type input "26"
click at [807, 360] on input "Expiry month" at bounding box center [801, 373] width 141 height 27
type input "11"
click at [770, 288] on input "Card number" at bounding box center [846, 301] width 230 height 27
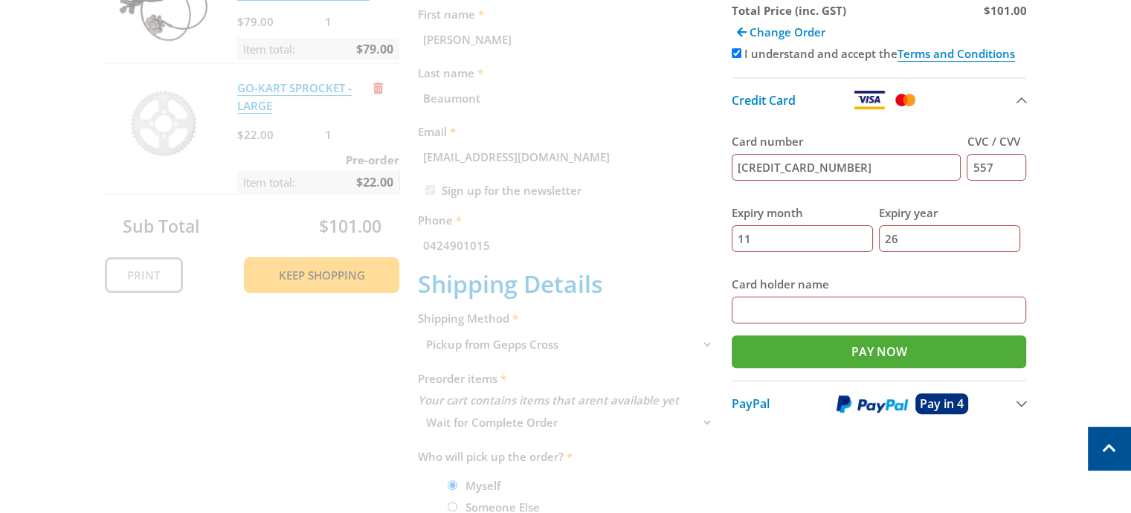
scroll to position [392, 0]
type input "4434460006109106"
click at [793, 300] on input "Card holder name" at bounding box center [878, 309] width 295 height 27
type input "Kai Beaumont"
click at [765, 336] on input "Pay Now" at bounding box center [878, 351] width 295 height 33
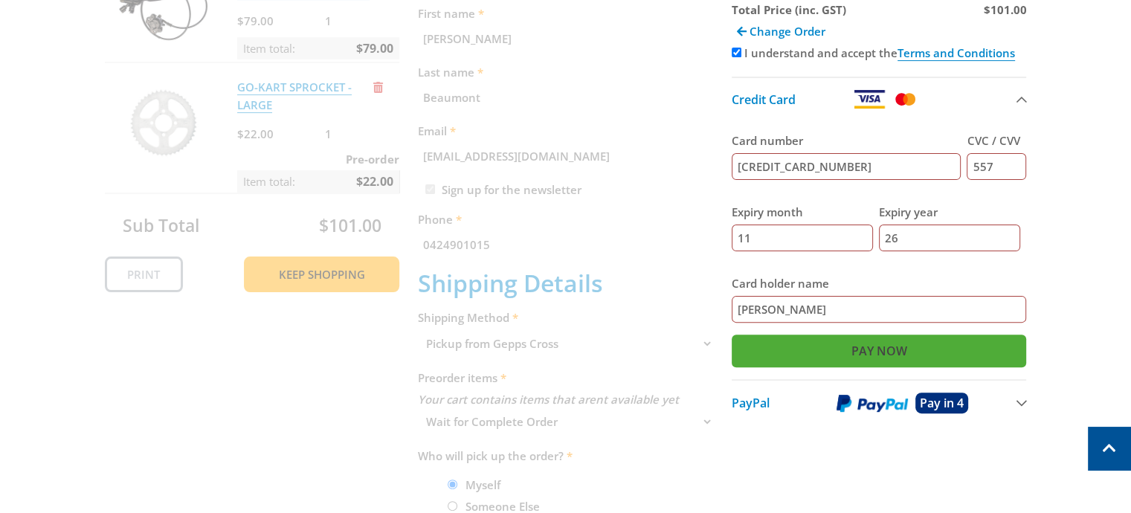
type input "Paying..."
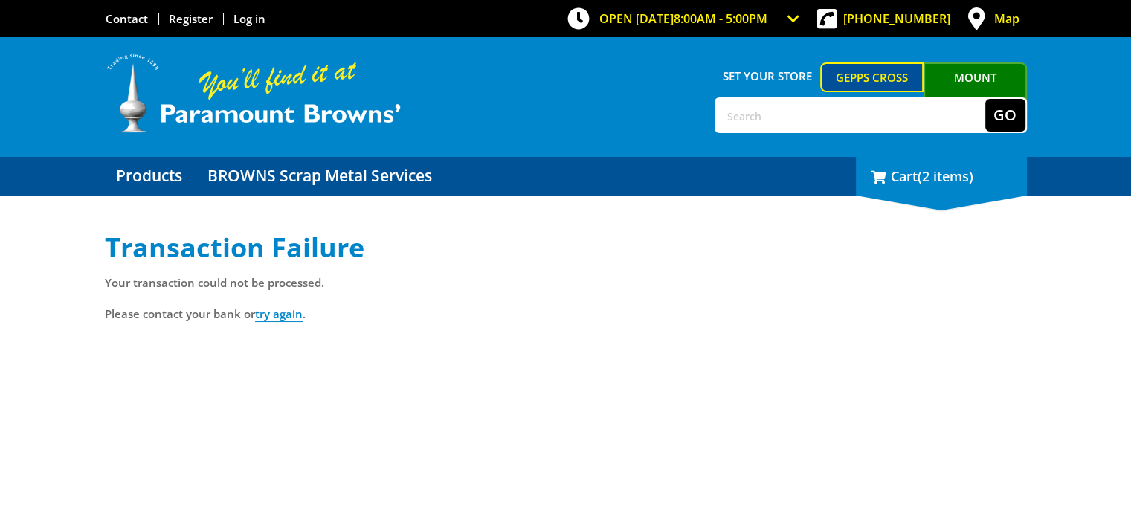
click at [949, 189] on div "2 Cart (2 items)" at bounding box center [941, 176] width 171 height 39
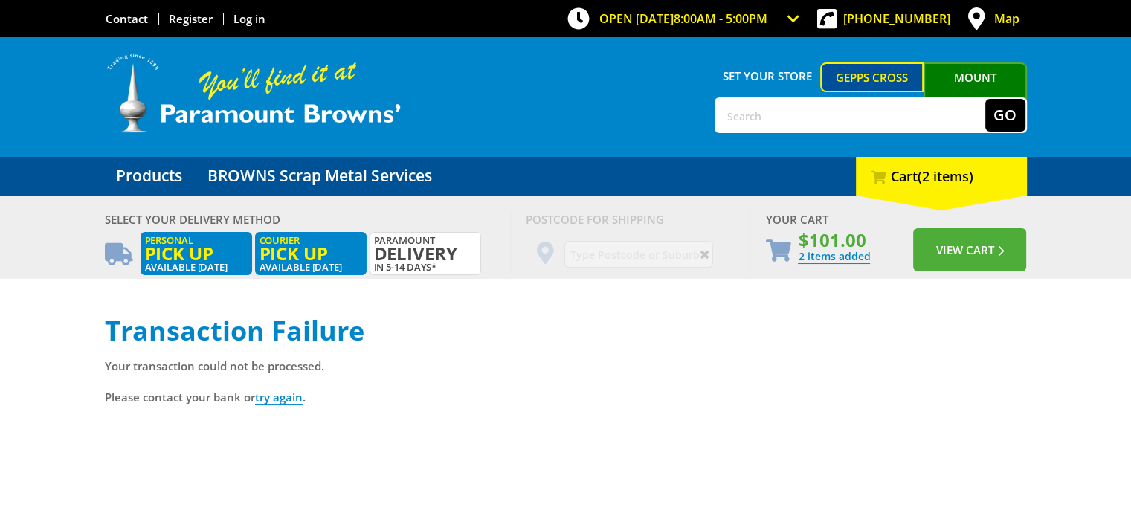
click at [330, 248] on span "Pick up" at bounding box center [310, 253] width 103 height 16
radio input "true"
click at [212, 245] on span "Pick up" at bounding box center [196, 253] width 103 height 16
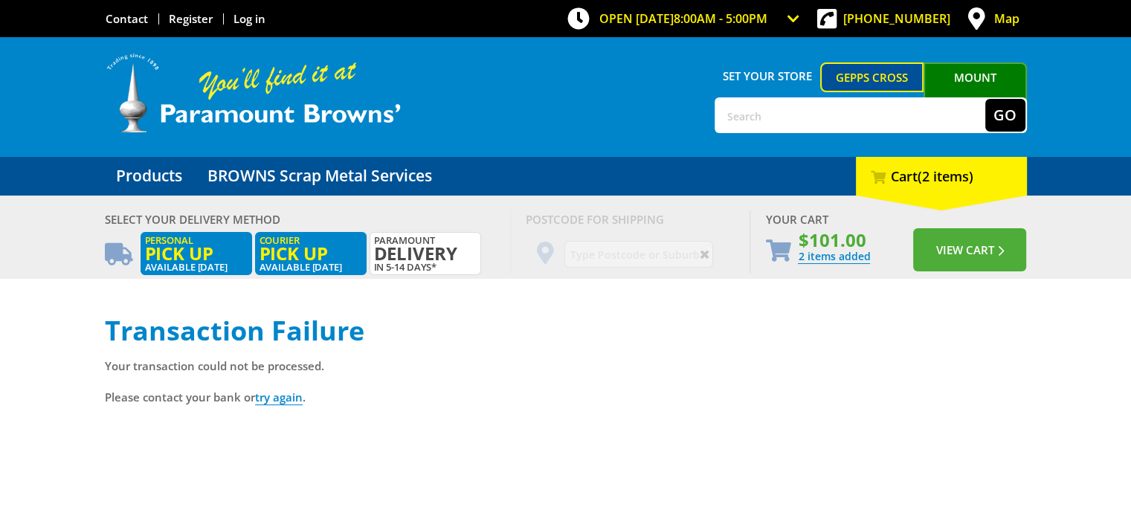
radio input "true"
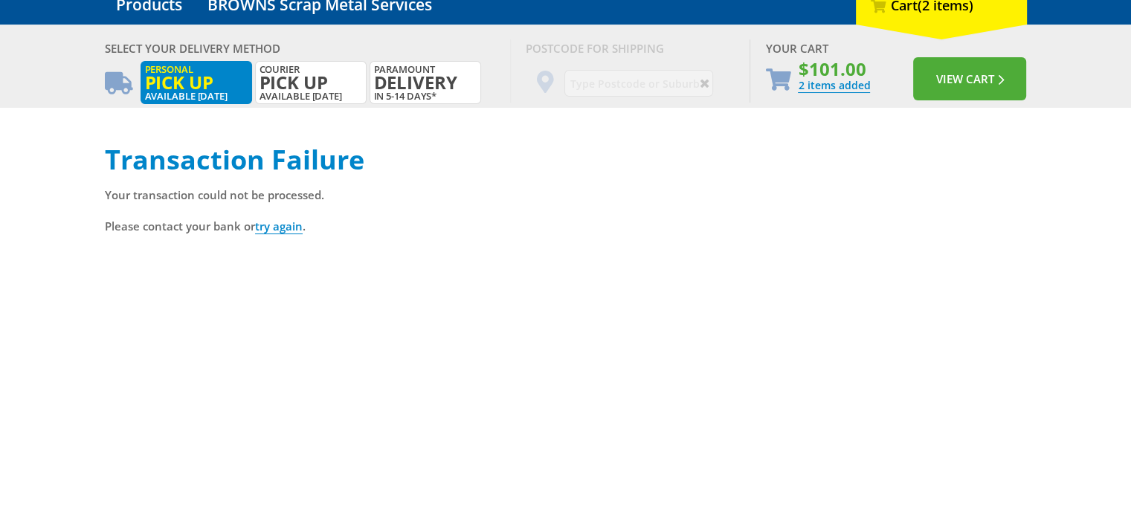
scroll to position [175, 0]
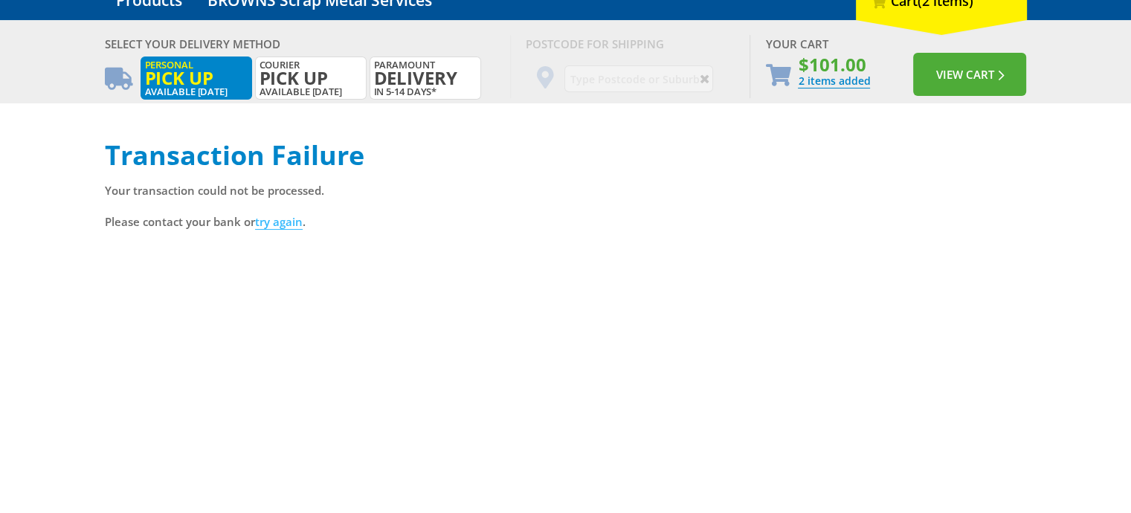
click at [288, 219] on link "try again" at bounding box center [279, 222] width 48 height 16
